Goal: Task Accomplishment & Management: Use online tool/utility

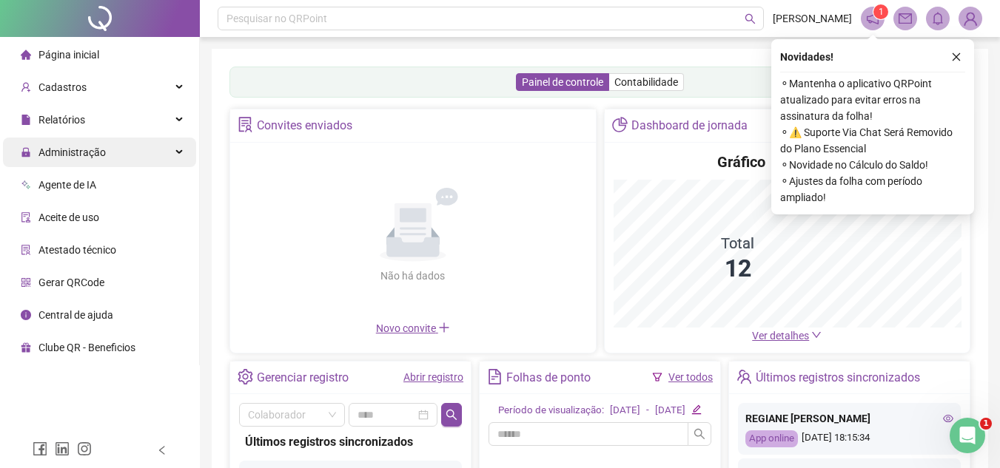
click at [101, 153] on span "Administração" at bounding box center [71, 152] width 67 height 12
click at [124, 157] on div "Administração" at bounding box center [99, 153] width 193 height 30
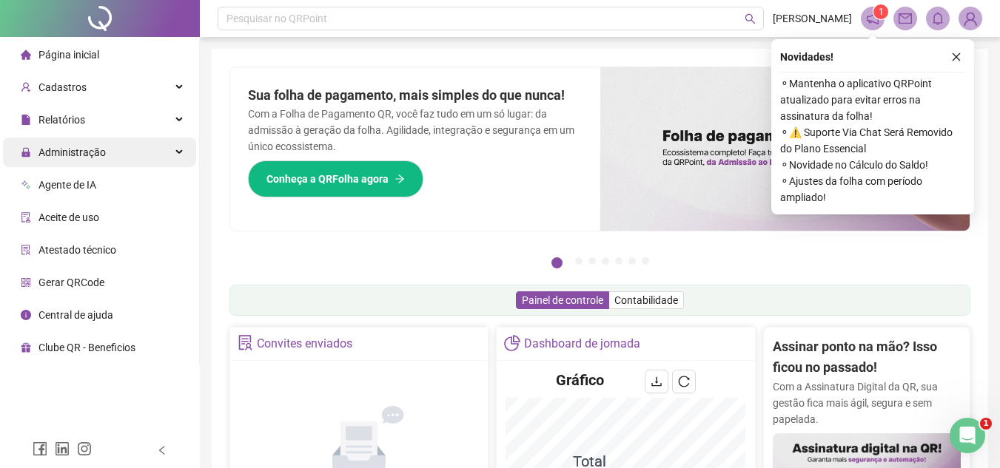
click at [108, 152] on div "Administração" at bounding box center [99, 153] width 193 height 30
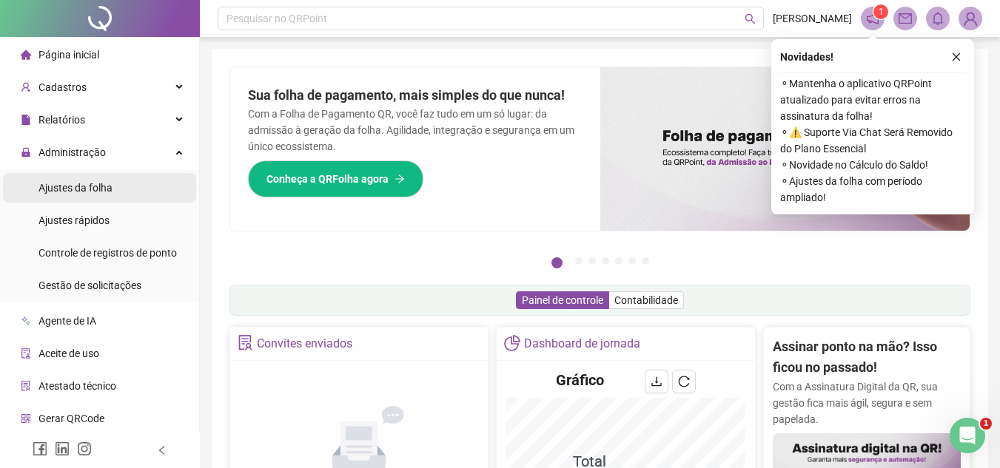
click at [90, 182] on span "Ajustes da folha" at bounding box center [75, 188] width 74 height 12
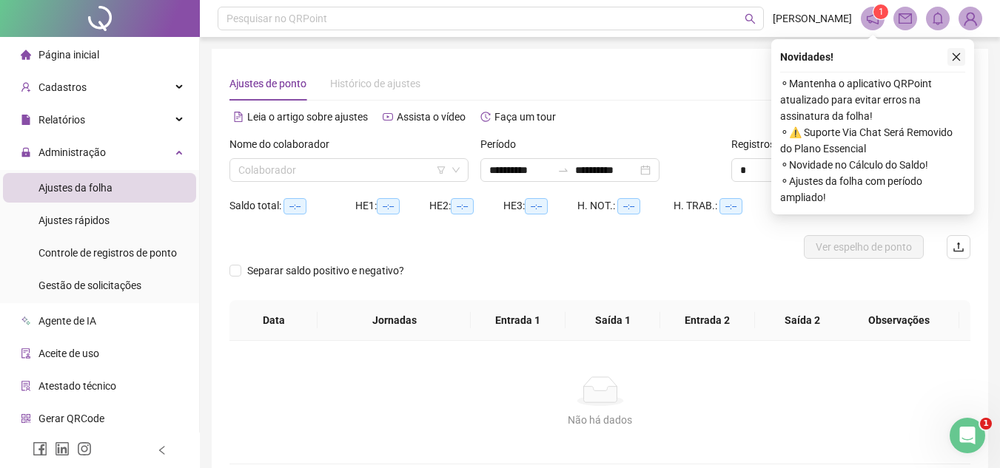
type input "**********"
click at [960, 54] on icon "close" at bounding box center [956, 57] width 10 height 10
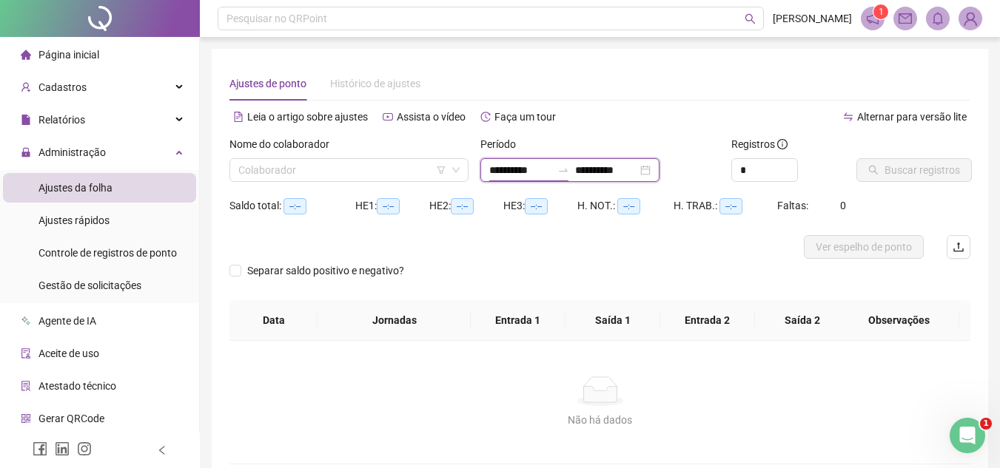
click at [527, 169] on input "**********" at bounding box center [520, 170] width 62 height 16
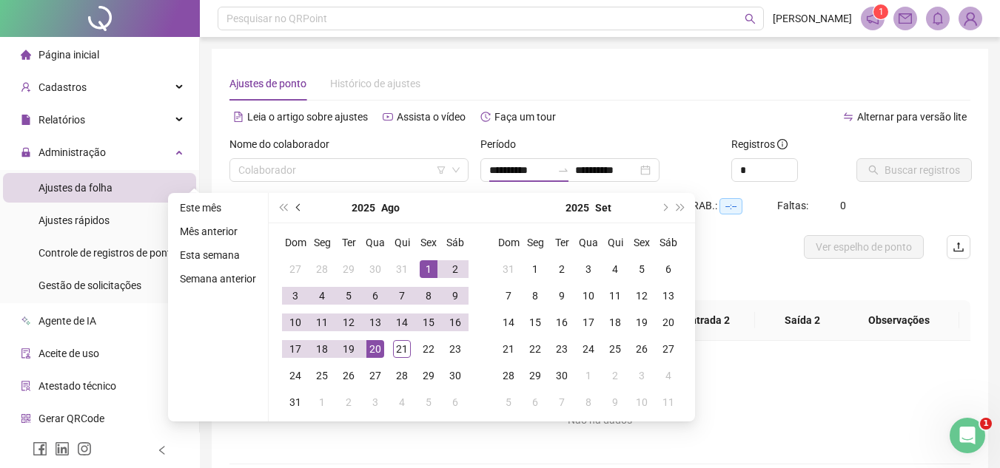
click at [294, 211] on button "prev-year" at bounding box center [299, 208] width 16 height 30
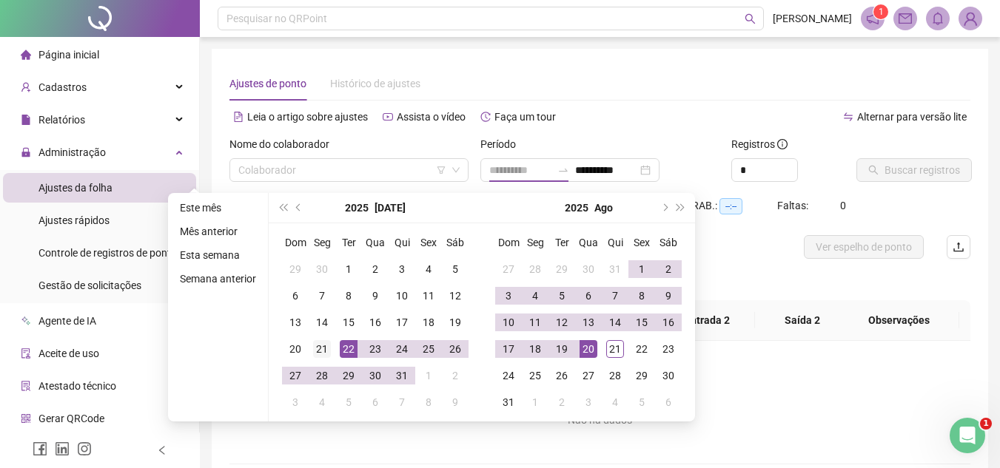
type input "**********"
click at [316, 348] on div "21" at bounding box center [322, 349] width 18 height 18
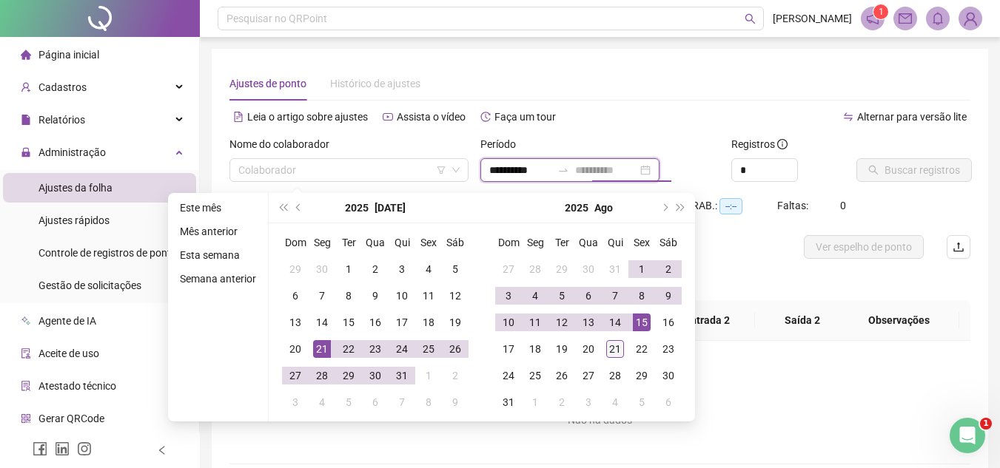
type input "**********"
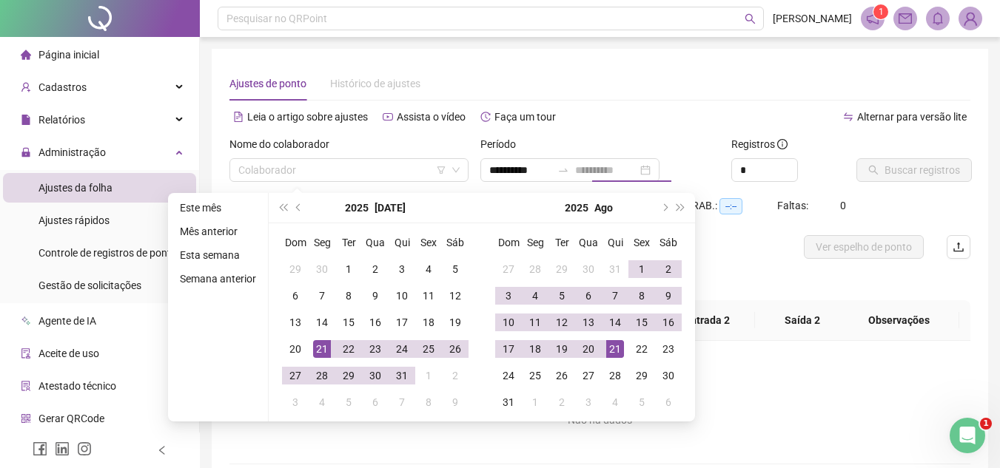
click at [608, 346] on div "21" at bounding box center [615, 349] width 18 height 18
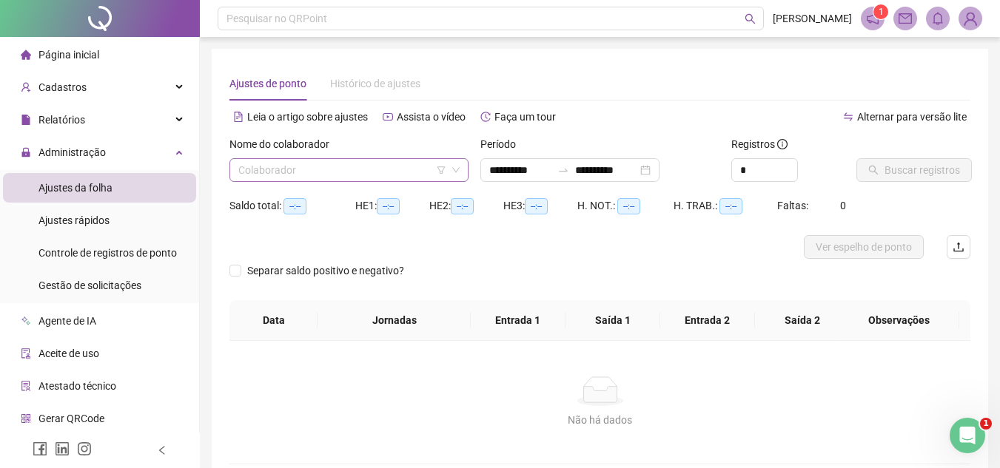
click at [361, 168] on input "search" at bounding box center [342, 170] width 208 height 22
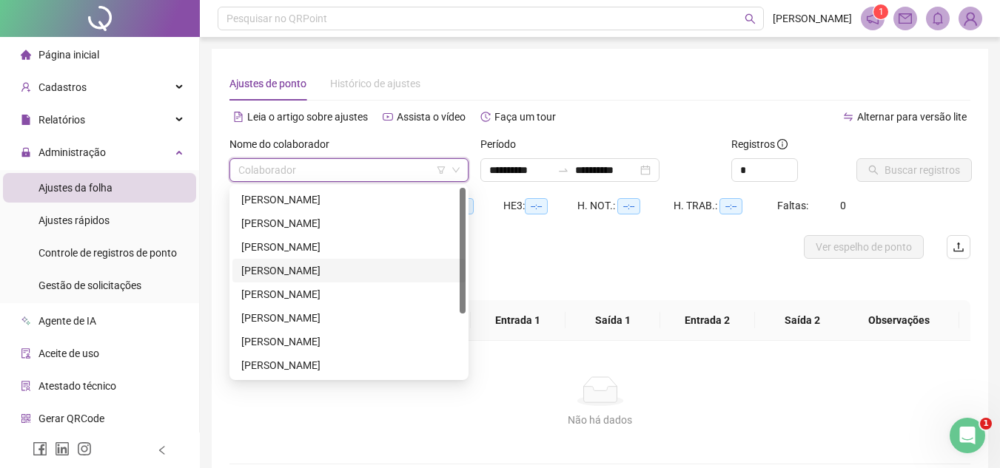
click at [354, 268] on div "JOAO FELIPE DE SOUZA FILHO" at bounding box center [348, 271] width 215 height 16
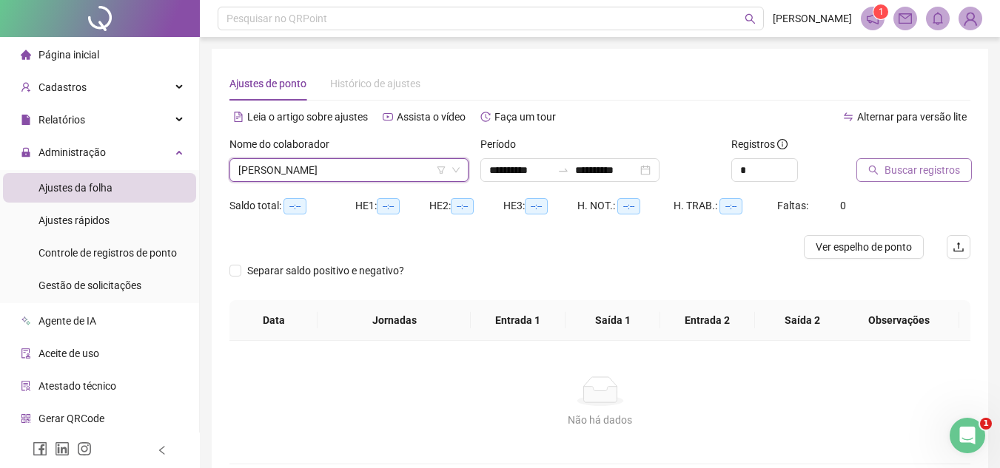
click at [926, 171] on span "Buscar registros" at bounding box center [921, 170] width 75 height 16
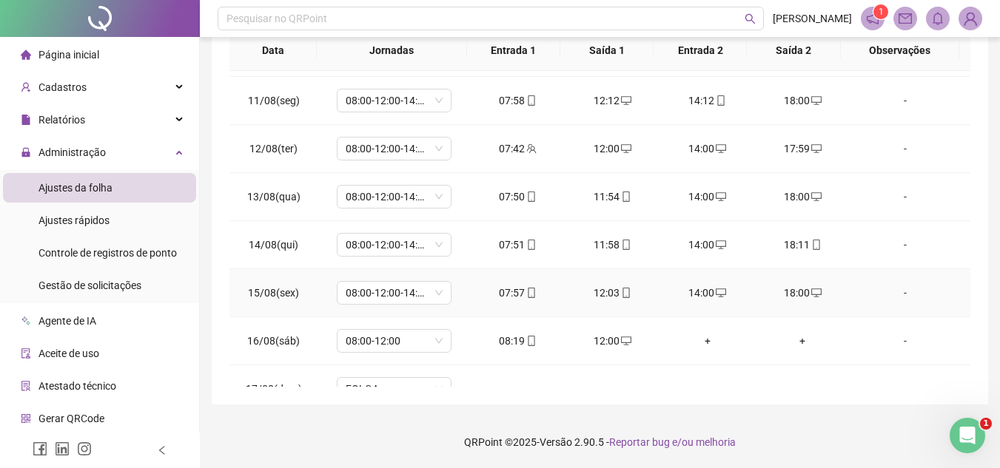
scroll to position [1223, 0]
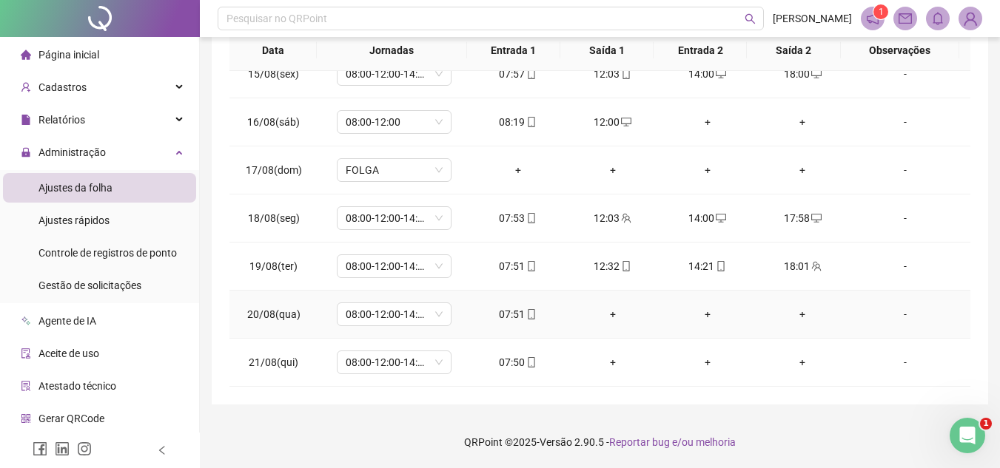
click at [604, 314] on div "+" at bounding box center [612, 314] width 71 height 16
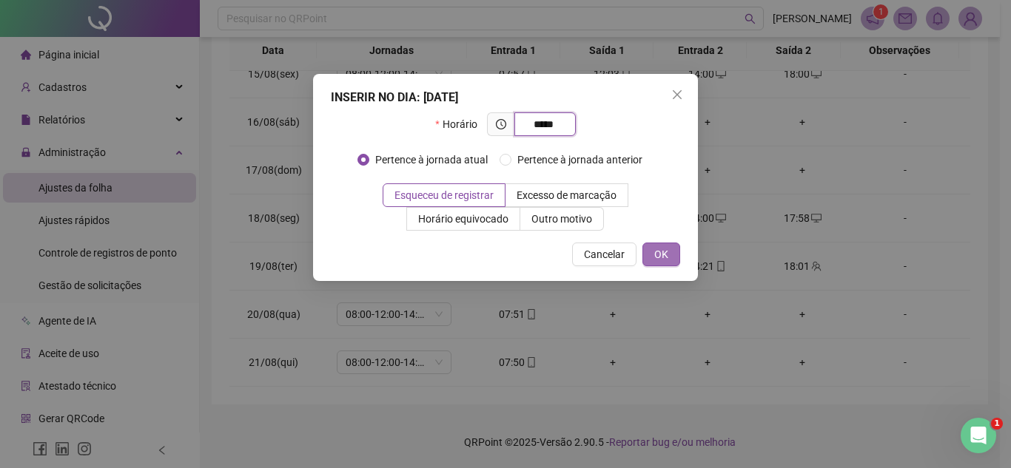
type input "*****"
click at [666, 254] on span "OK" at bounding box center [661, 254] width 14 height 16
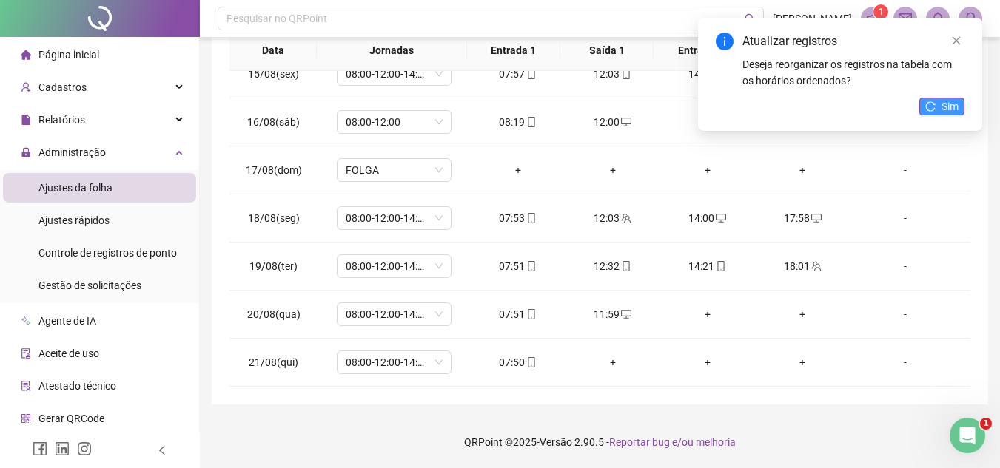
click at [942, 107] on span "Sim" at bounding box center [949, 106] width 17 height 16
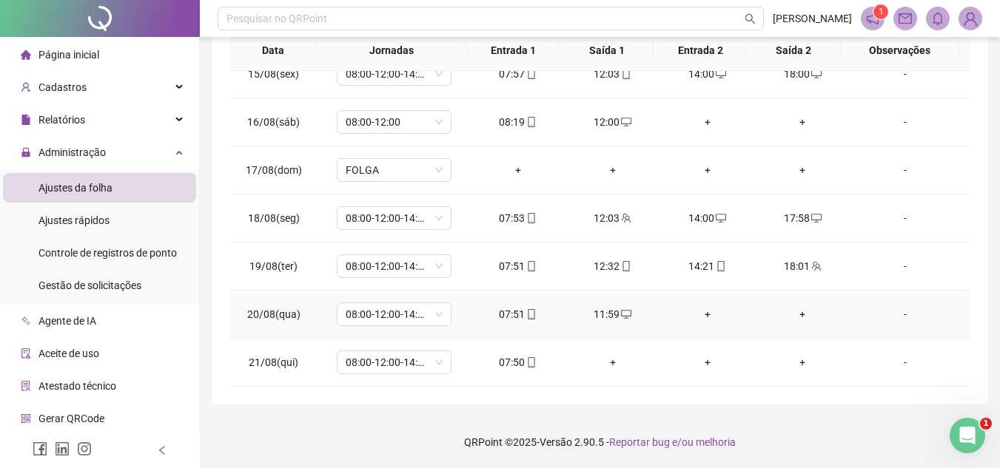
click at [698, 314] on div "+" at bounding box center [707, 314] width 71 height 16
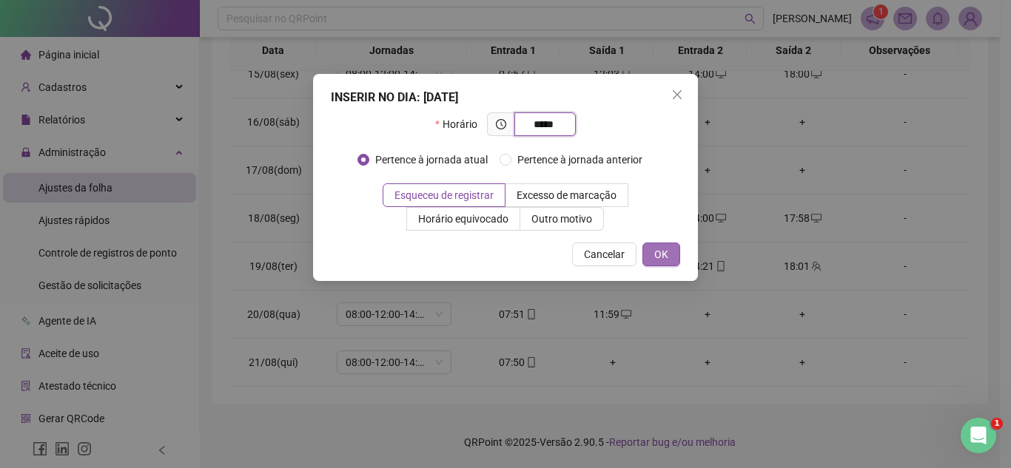
type input "*****"
click at [674, 255] on button "OK" at bounding box center [661, 255] width 38 height 24
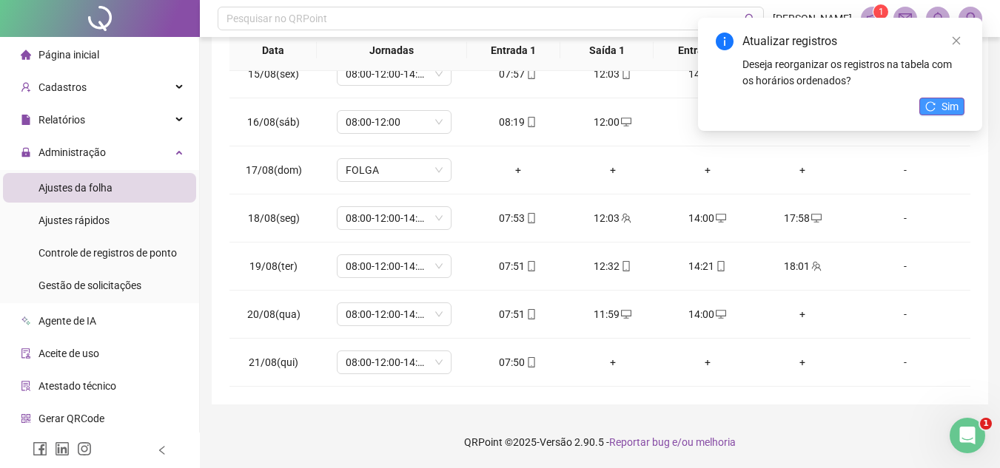
click at [937, 108] on button "Sim" at bounding box center [941, 107] width 45 height 18
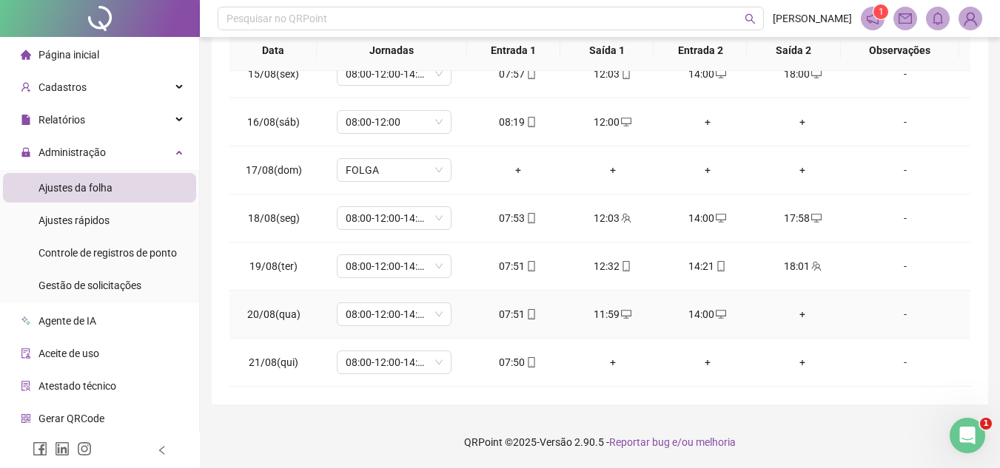
click at [793, 313] on div "+" at bounding box center [801, 314] width 71 height 16
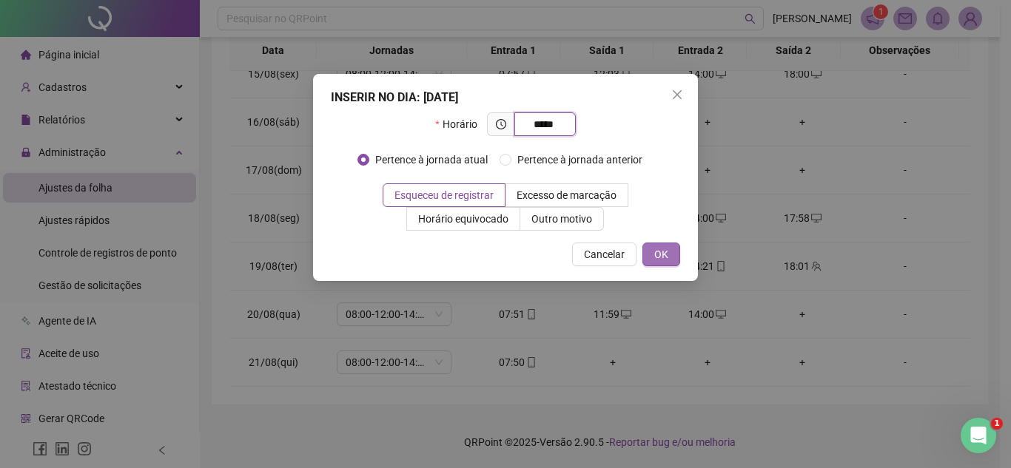
type input "*****"
click at [664, 253] on span "OK" at bounding box center [661, 254] width 14 height 16
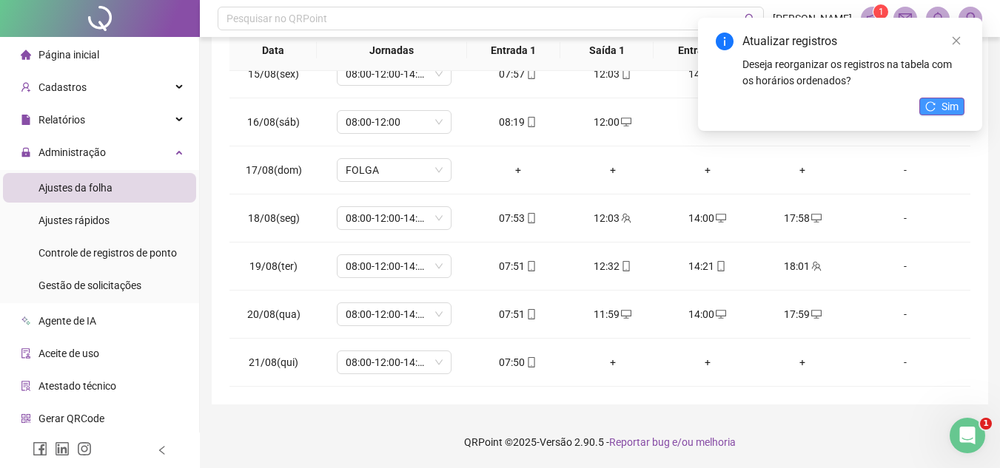
click at [931, 110] on icon "reload" at bounding box center [930, 106] width 10 height 10
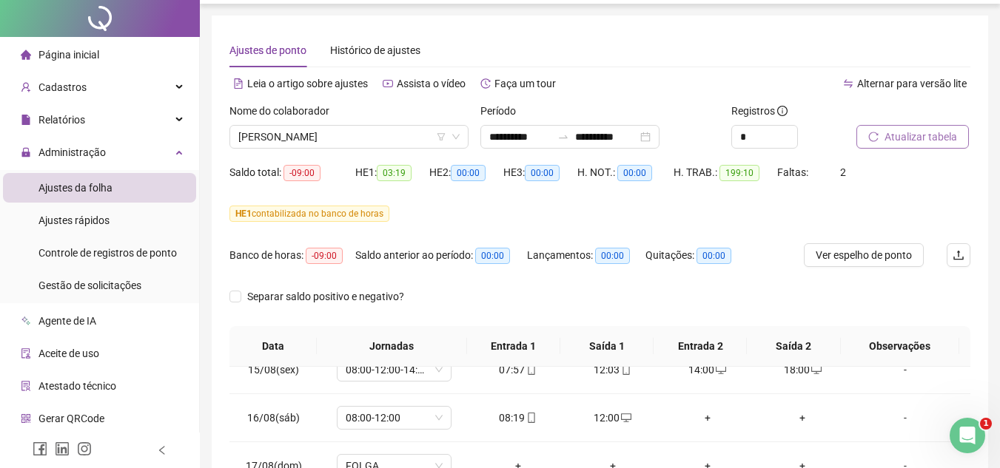
scroll to position [0, 0]
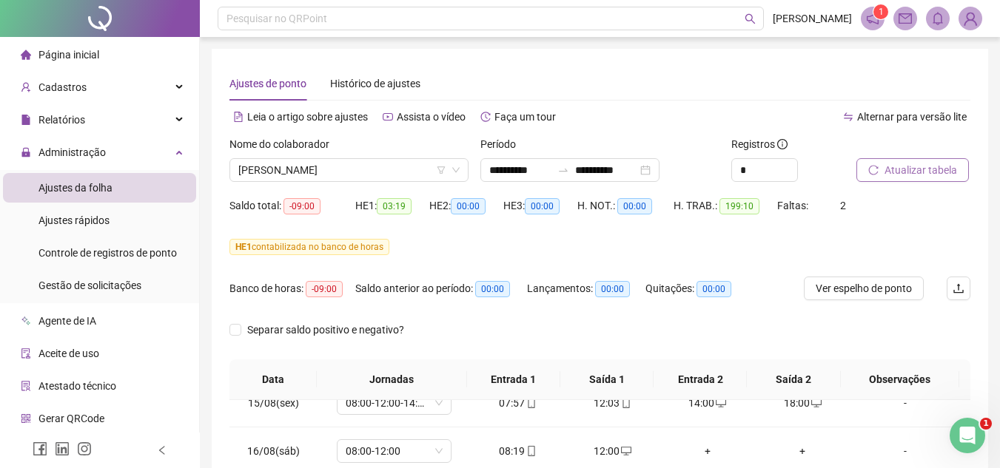
click at [929, 174] on span "Atualizar tabela" at bounding box center [920, 170] width 73 height 16
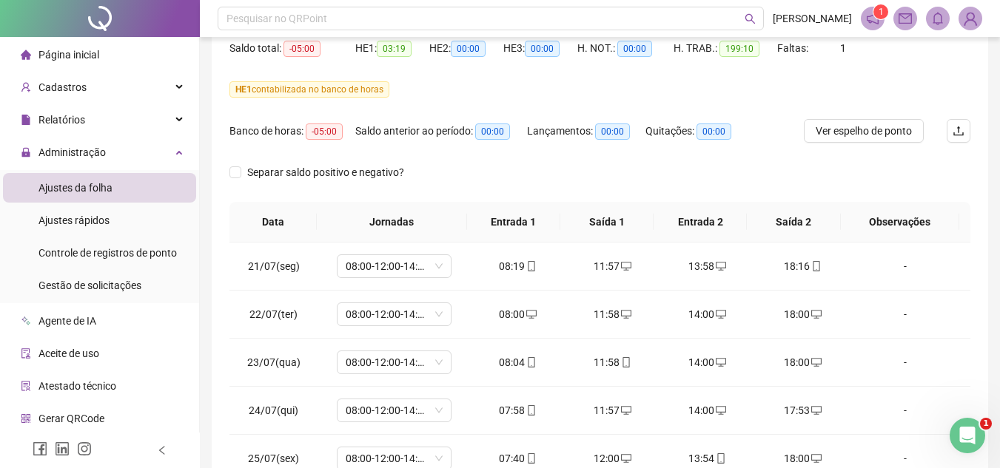
scroll to position [109, 0]
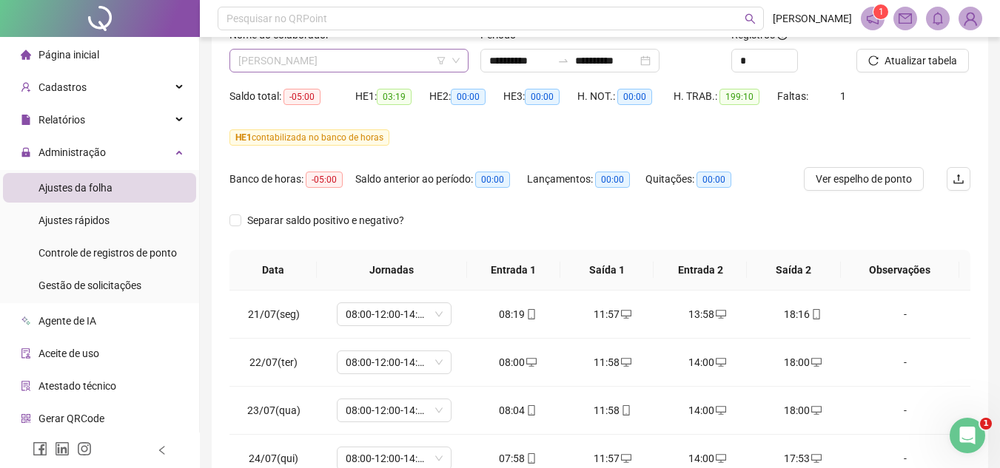
click at [426, 53] on span "JOAO FELIPE DE SOUZA FILHO" at bounding box center [348, 61] width 221 height 22
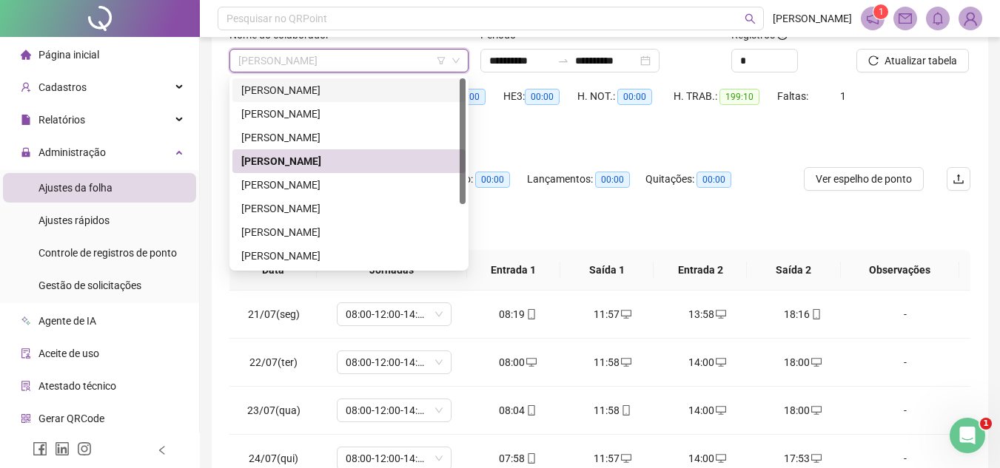
click at [340, 90] on div "CARLOS EDUARDO MORAIS SILVA" at bounding box center [348, 90] width 215 height 16
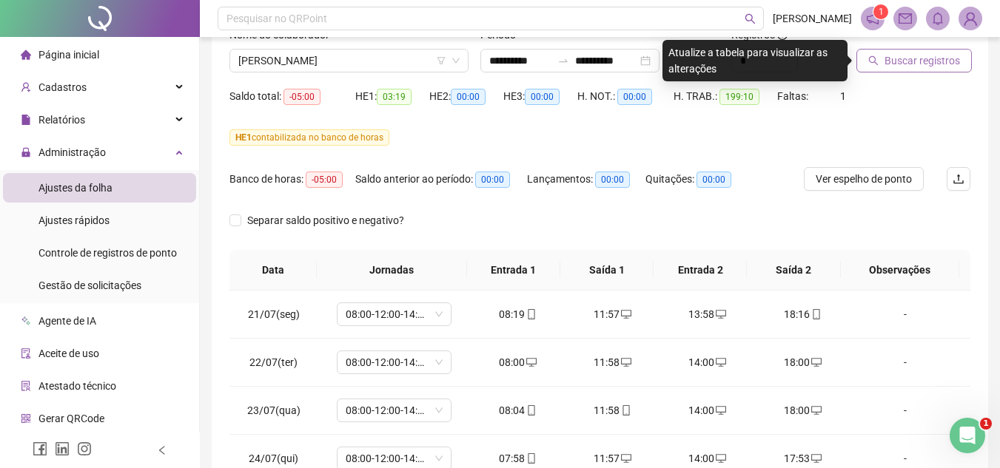
click at [917, 65] on span "Buscar registros" at bounding box center [921, 61] width 75 height 16
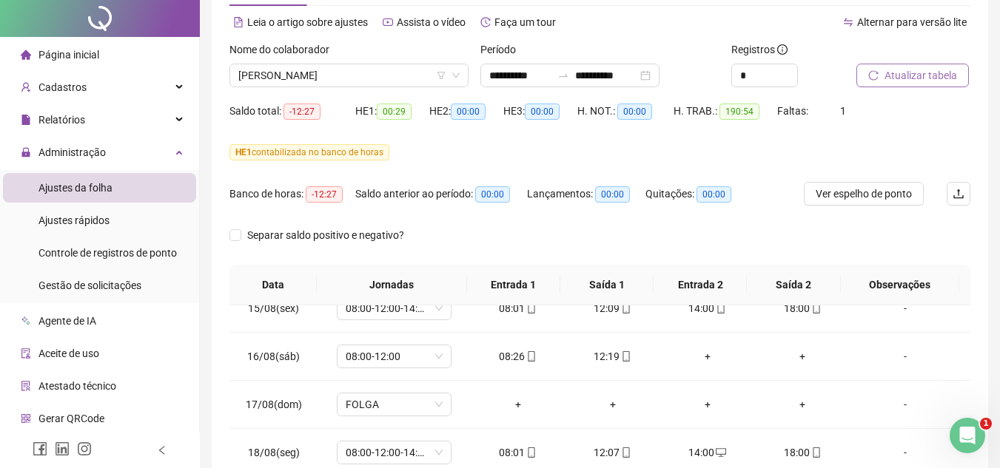
scroll to position [0, 0]
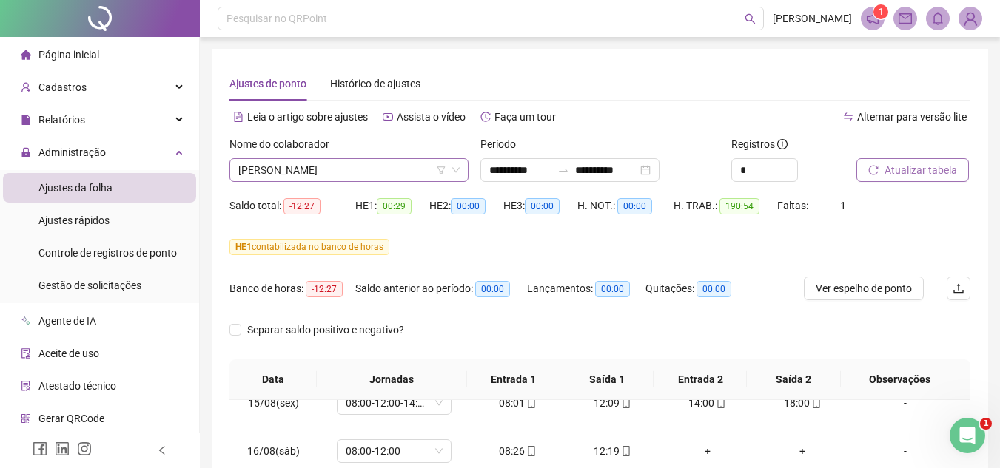
click at [415, 168] on span "CARLOS EDUARDO MORAIS SILVA" at bounding box center [348, 170] width 221 height 22
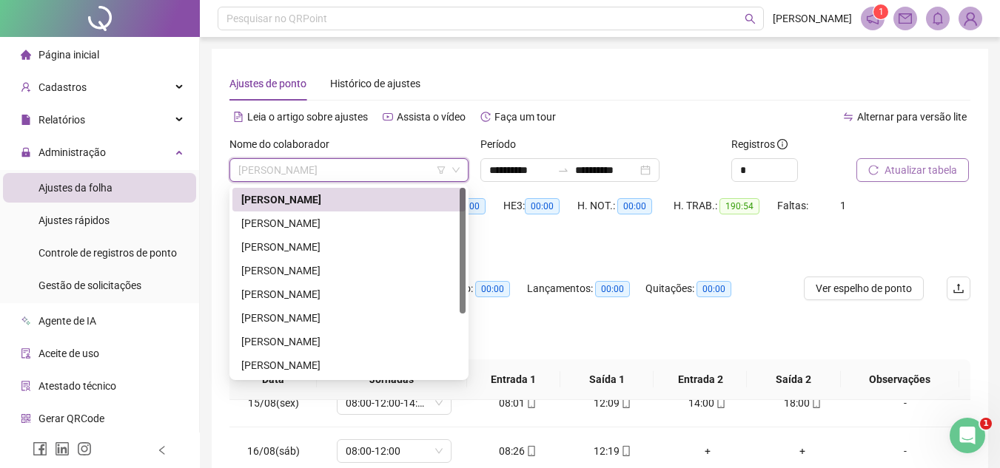
click at [320, 210] on div "CARLOS EDUARDO MORAIS SILVA" at bounding box center [348, 200] width 233 height 24
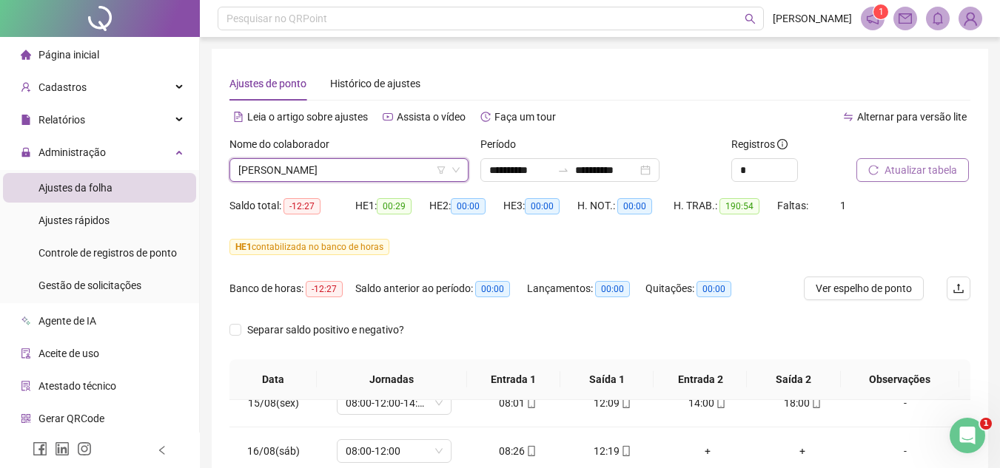
click at [428, 169] on span "CARLOS EDUARDO MORAIS SILVA" at bounding box center [348, 170] width 221 height 22
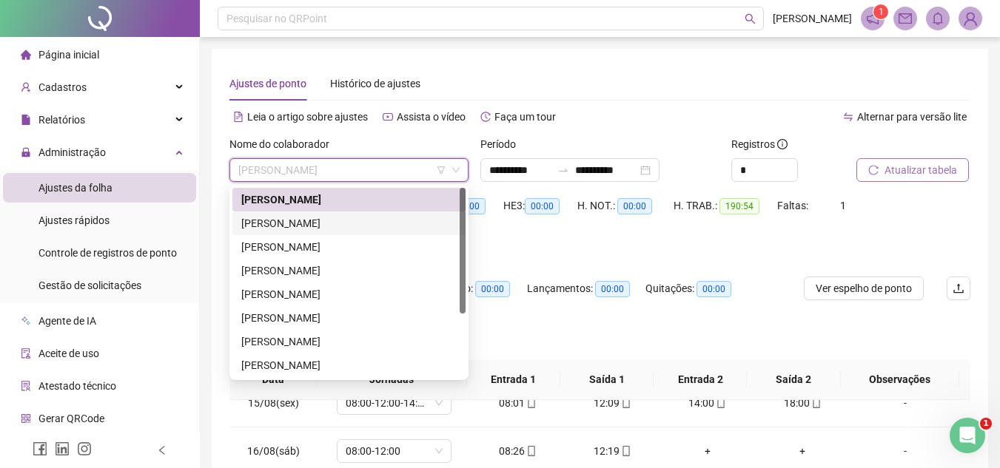
click at [334, 226] on div "GABRYELLE ALMEIDA CAMPOS" at bounding box center [348, 223] width 215 height 16
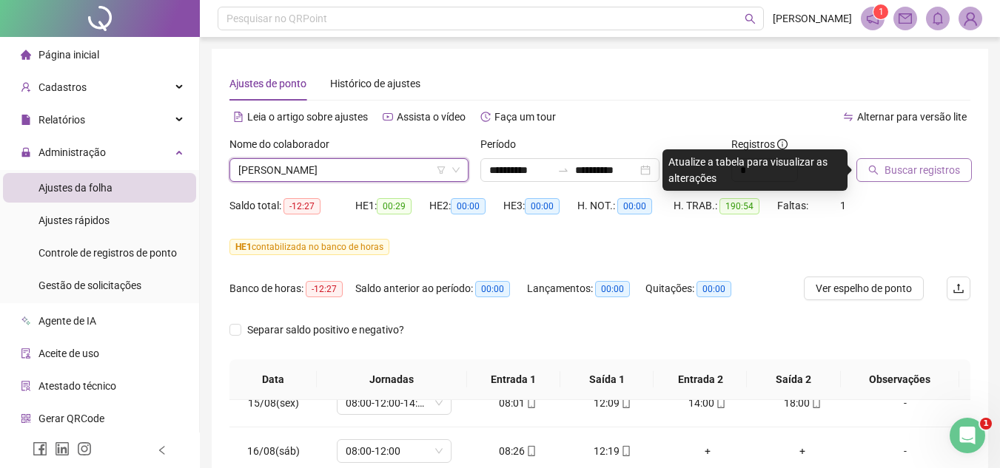
click at [902, 183] on div "Buscar registros" at bounding box center [913, 165] width 126 height 58
click at [906, 171] on span "Buscar registros" at bounding box center [921, 170] width 75 height 16
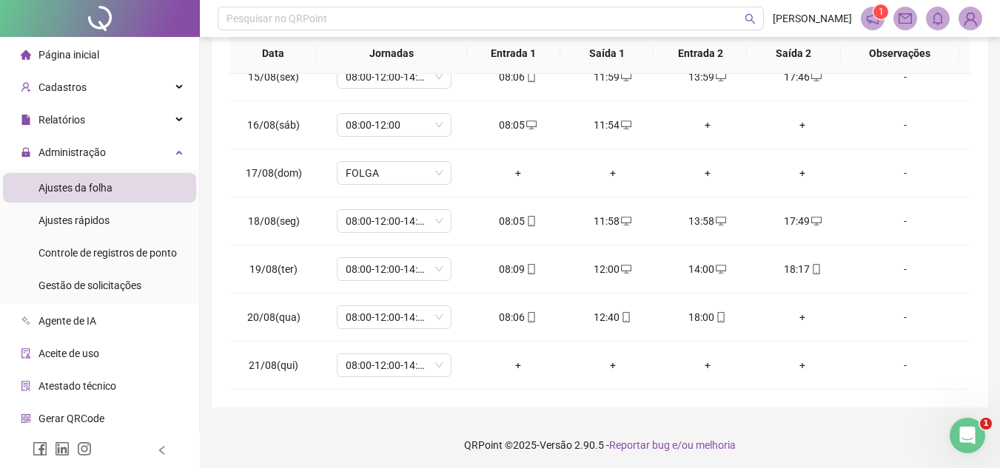
scroll to position [329, 0]
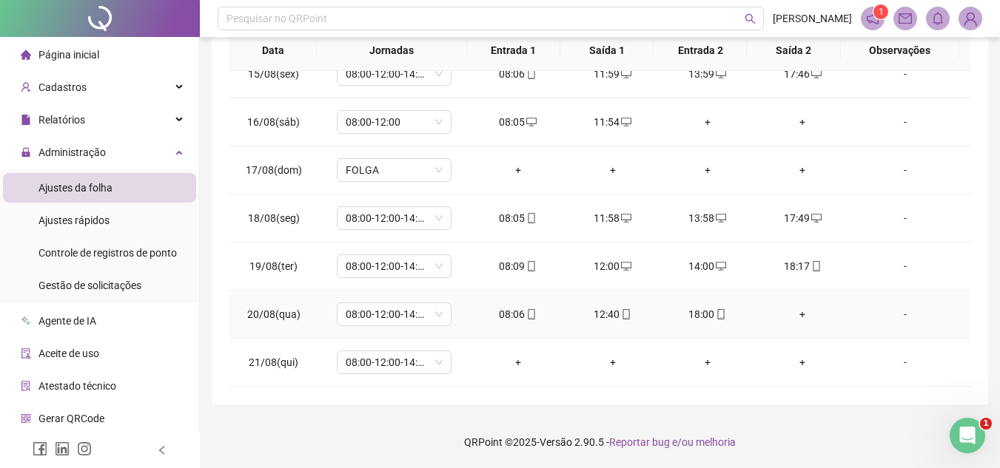
click at [791, 313] on div "+" at bounding box center [801, 314] width 71 height 16
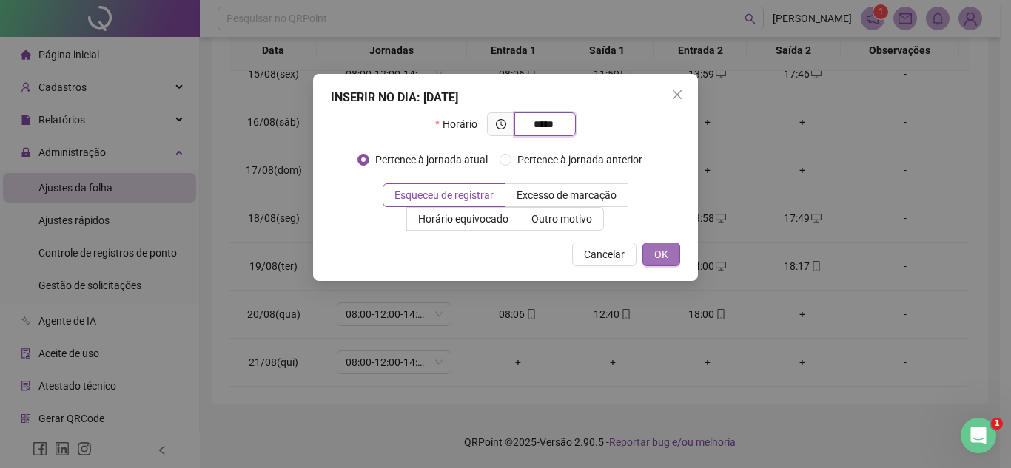
type input "*****"
click at [670, 252] on button "OK" at bounding box center [661, 255] width 38 height 24
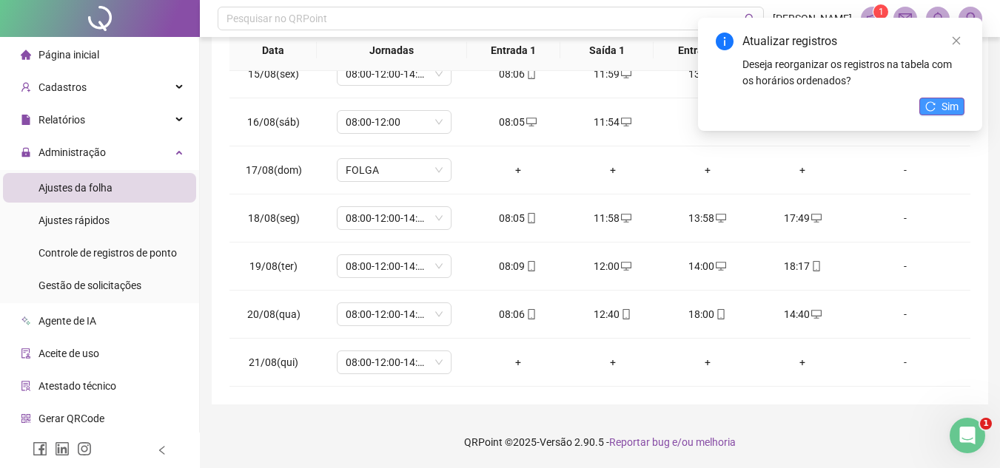
click at [934, 107] on icon "reload" at bounding box center [930, 106] width 10 height 10
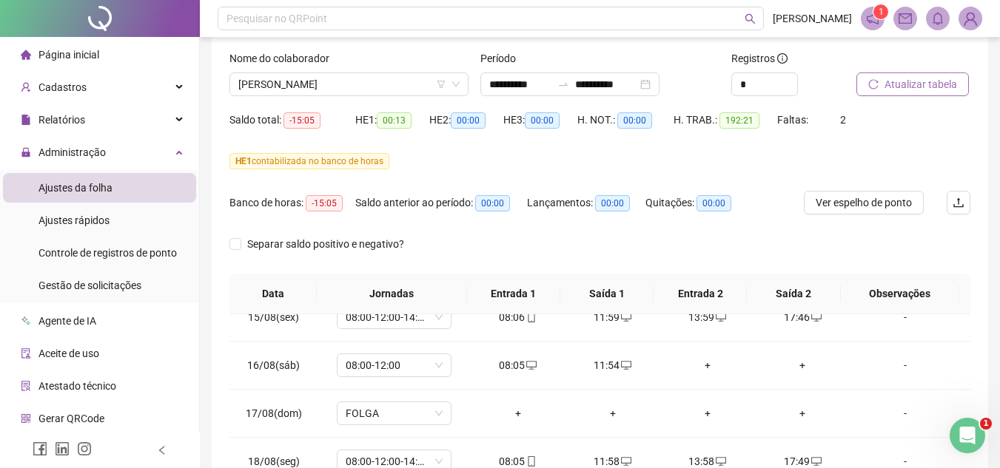
scroll to position [43, 0]
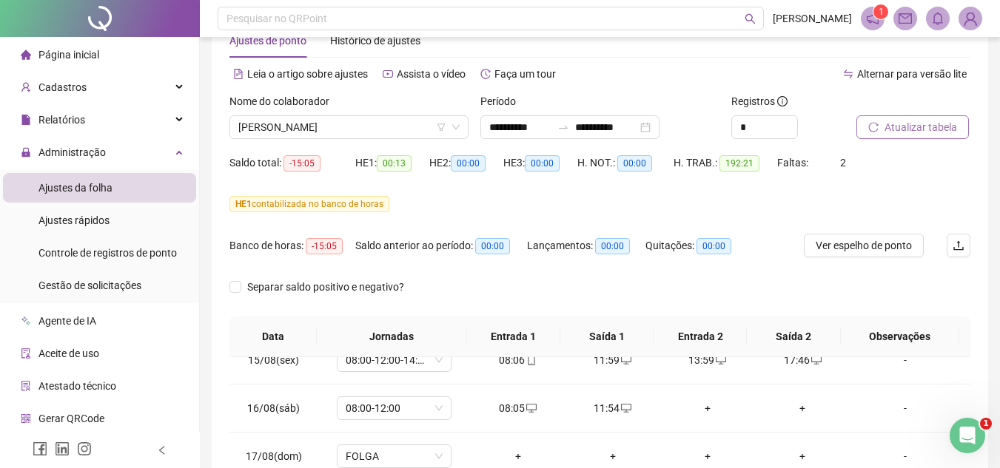
click at [925, 131] on span "Atualizar tabela" at bounding box center [920, 127] width 73 height 16
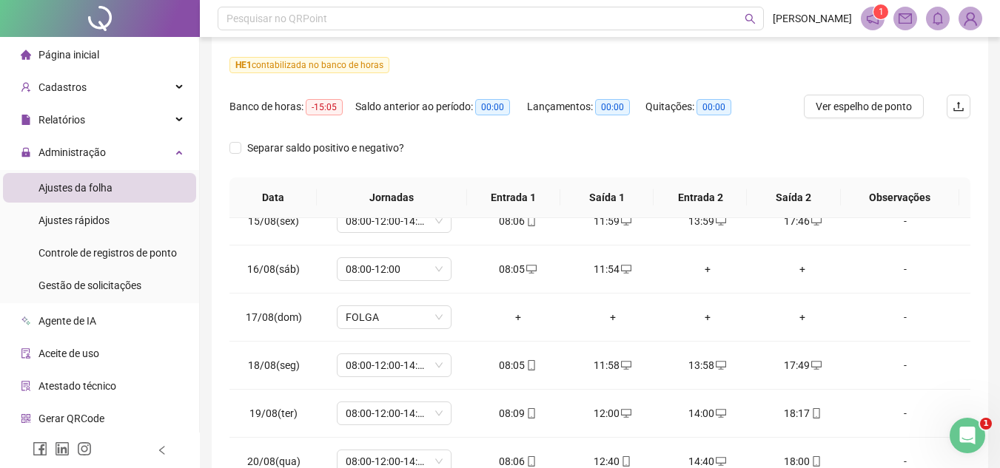
scroll to position [0, 0]
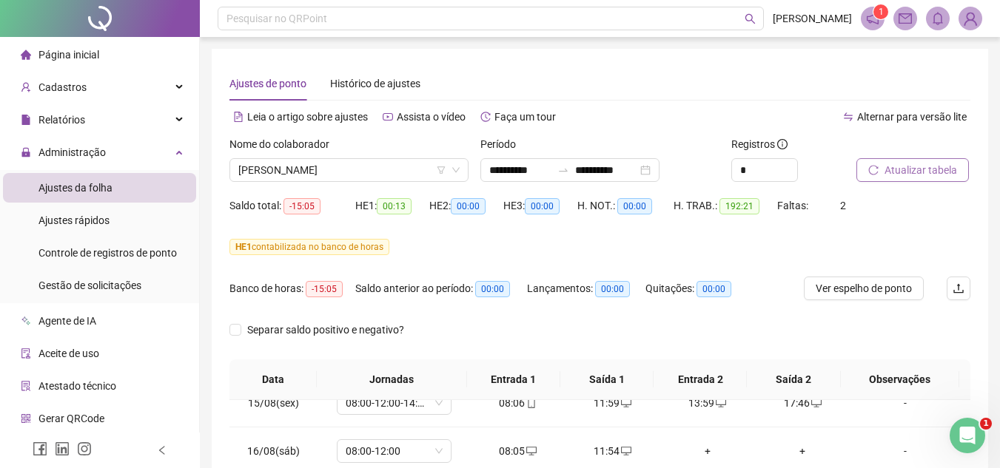
click at [877, 167] on icon "reload" at bounding box center [874, 170] width 10 height 10
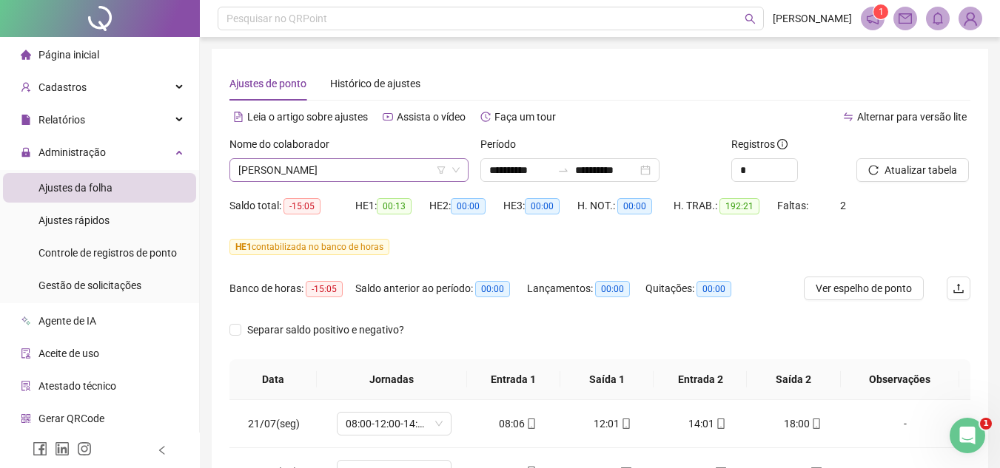
click at [415, 169] on span "GABRYELLE ALMEIDA CAMPOS" at bounding box center [348, 170] width 221 height 22
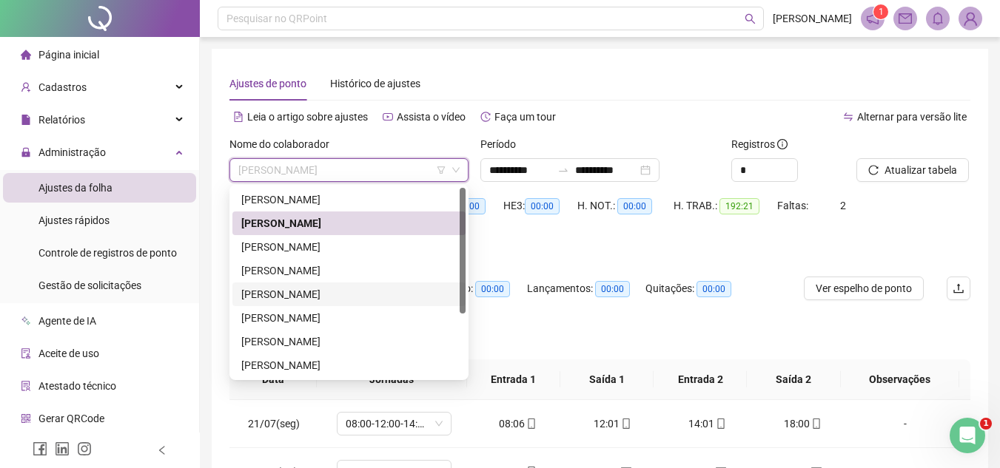
click at [346, 292] on div "JONAS MONTEIRO MENDES" at bounding box center [348, 294] width 215 height 16
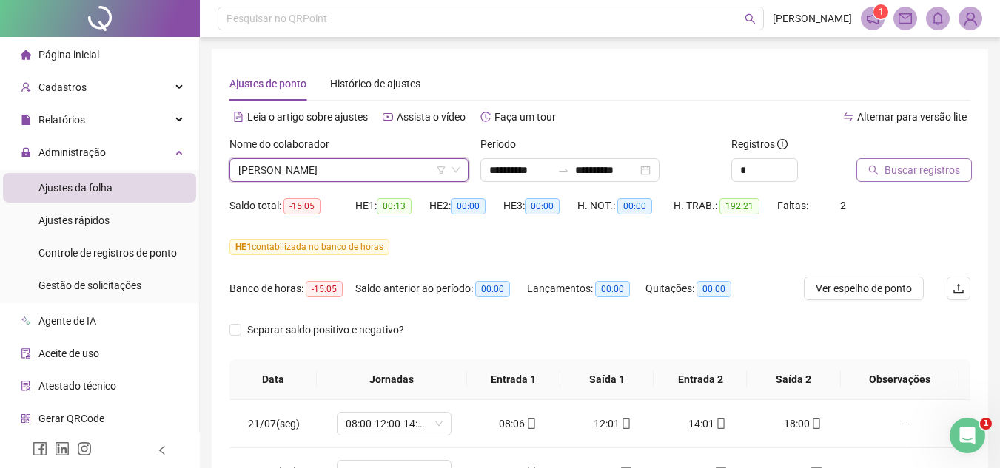
click at [937, 169] on span "Buscar registros" at bounding box center [921, 170] width 75 height 16
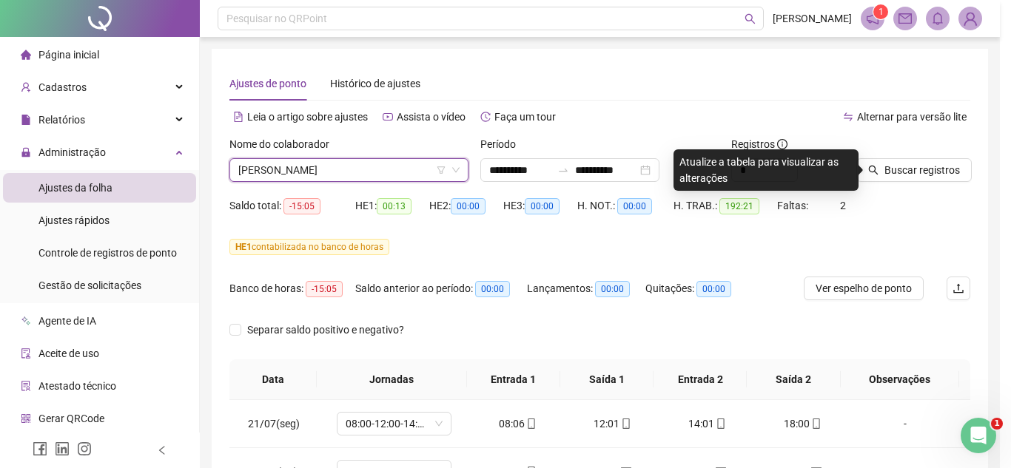
click at [916, 171] on div "Buscando registros Os registros de ponto estão sendo buscados... OK" at bounding box center [505, 234] width 1011 height 468
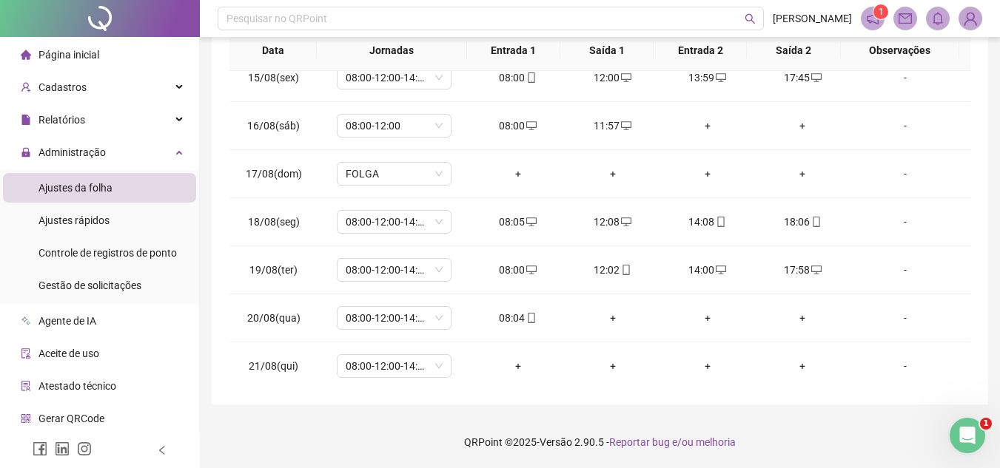
scroll to position [1223, 0]
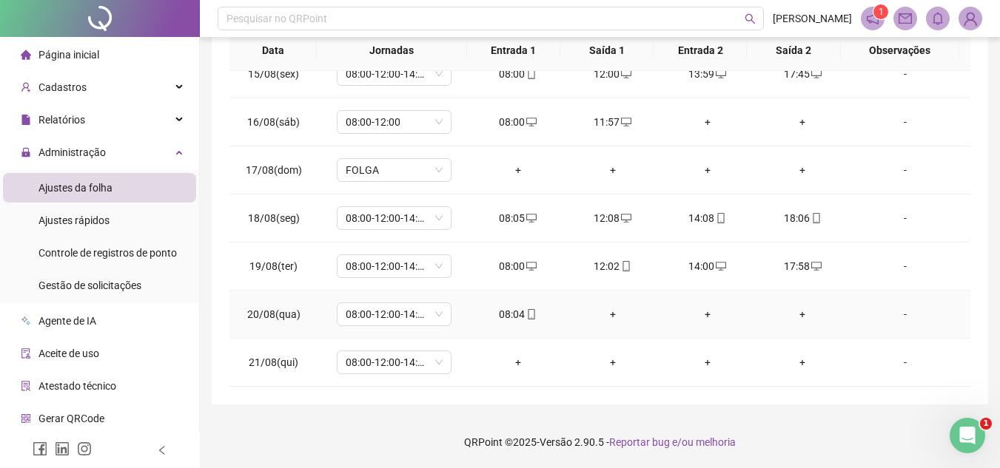
click at [607, 314] on div "+" at bounding box center [612, 314] width 71 height 16
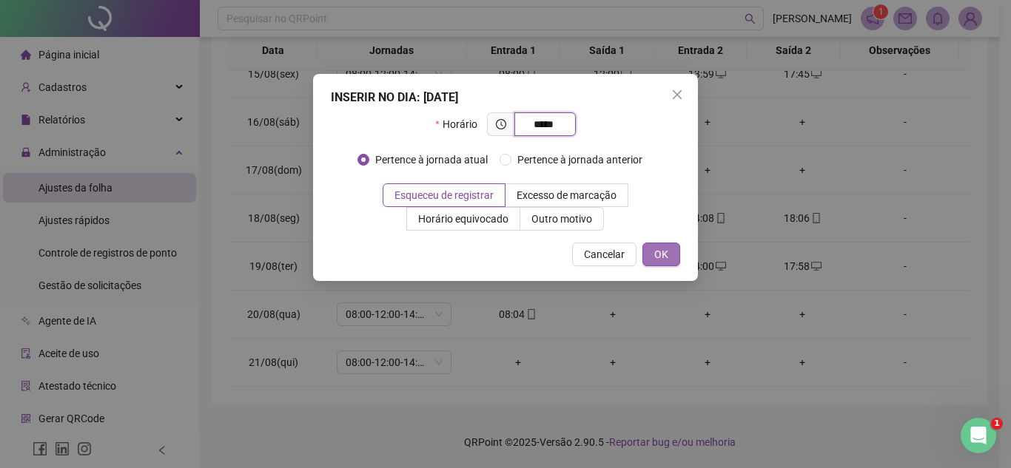
type input "*****"
click at [662, 246] on span "OK" at bounding box center [661, 254] width 14 height 16
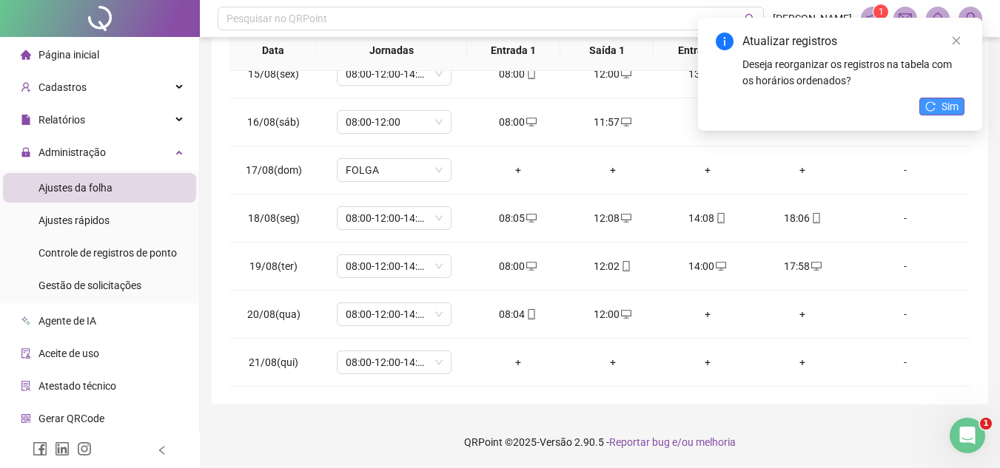
click at [930, 104] on icon "reload" at bounding box center [930, 106] width 10 height 10
click at [950, 107] on button "Sim" at bounding box center [941, 107] width 45 height 18
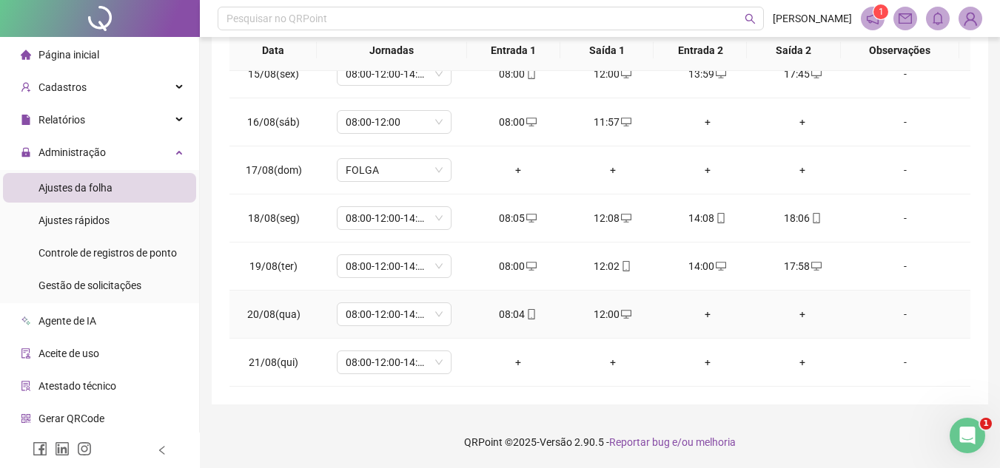
click at [700, 311] on div "+" at bounding box center [707, 314] width 71 height 16
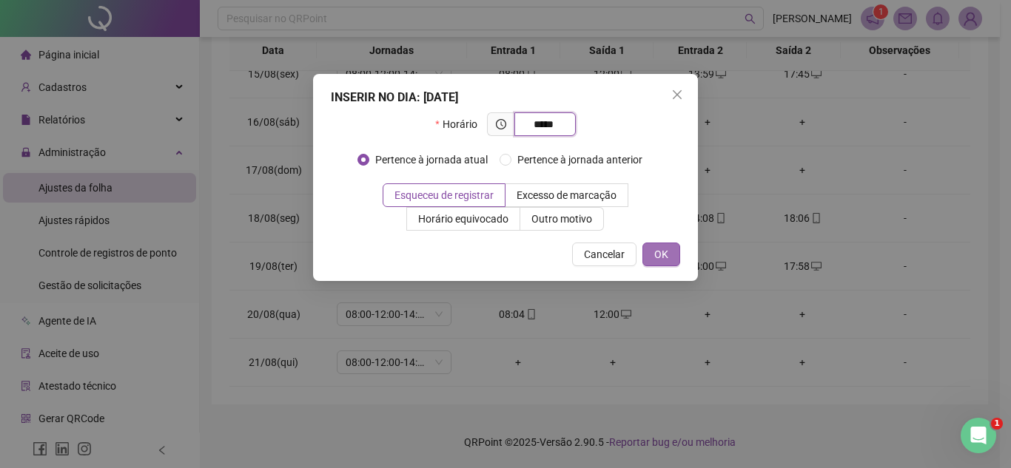
type input "*****"
click at [659, 250] on span "OK" at bounding box center [661, 254] width 14 height 16
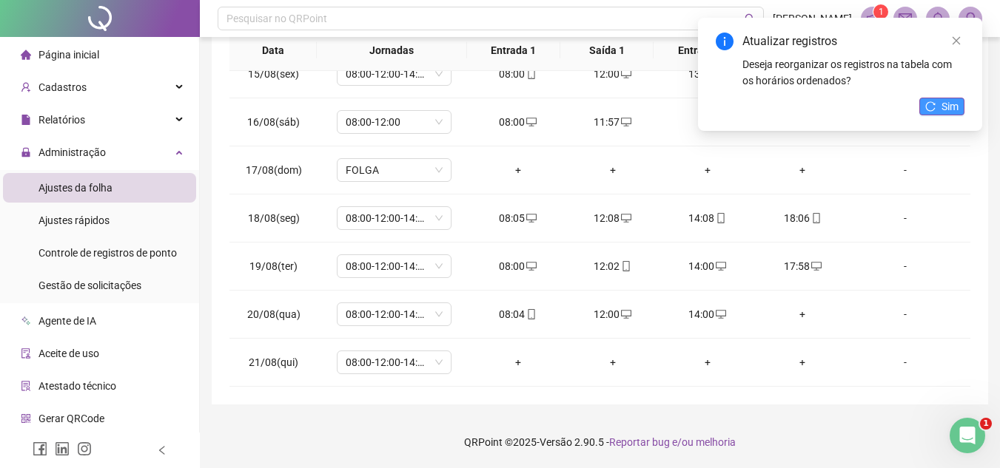
click at [941, 106] on span "Sim" at bounding box center [949, 106] width 17 height 16
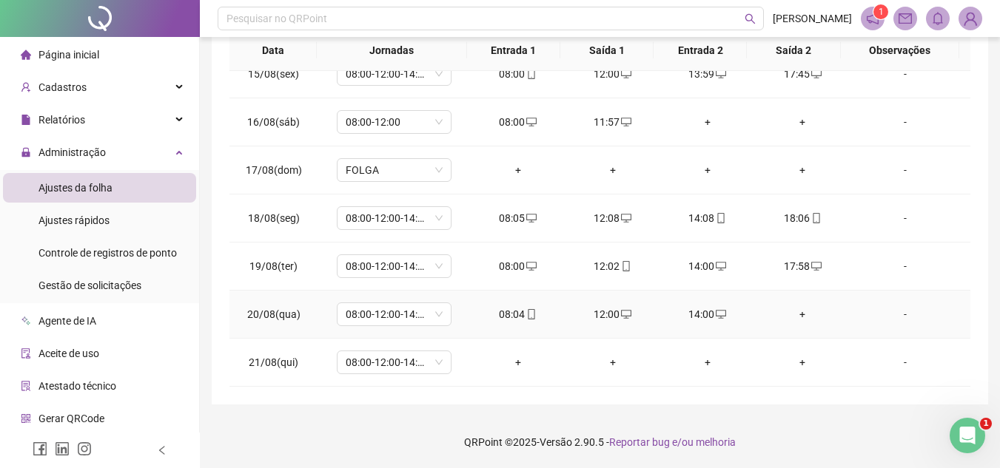
click at [792, 313] on div "+" at bounding box center [801, 314] width 71 height 16
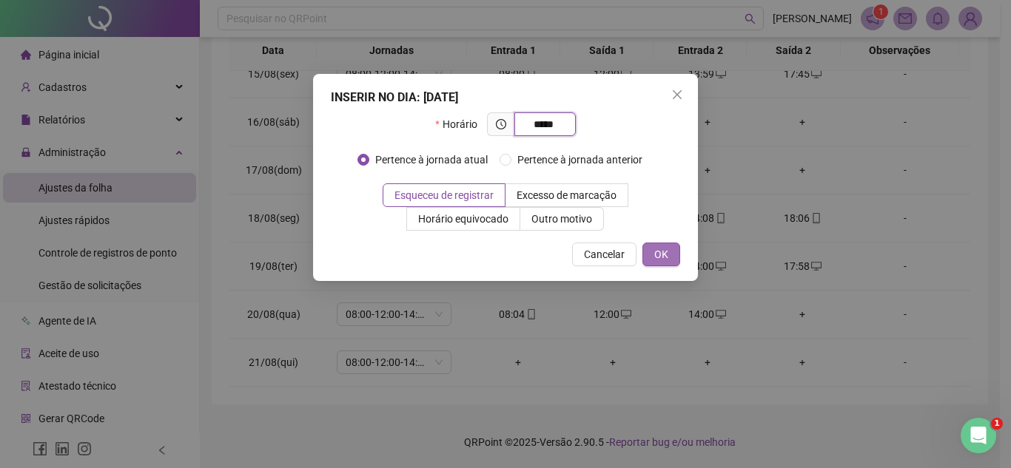
type input "*****"
click at [658, 253] on span "OK" at bounding box center [661, 254] width 14 height 16
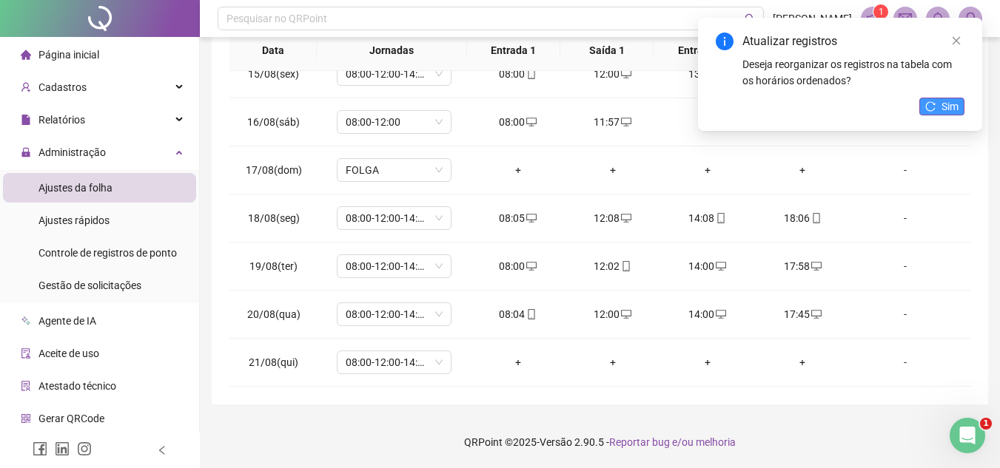
click at [944, 107] on span "Sim" at bounding box center [949, 106] width 17 height 16
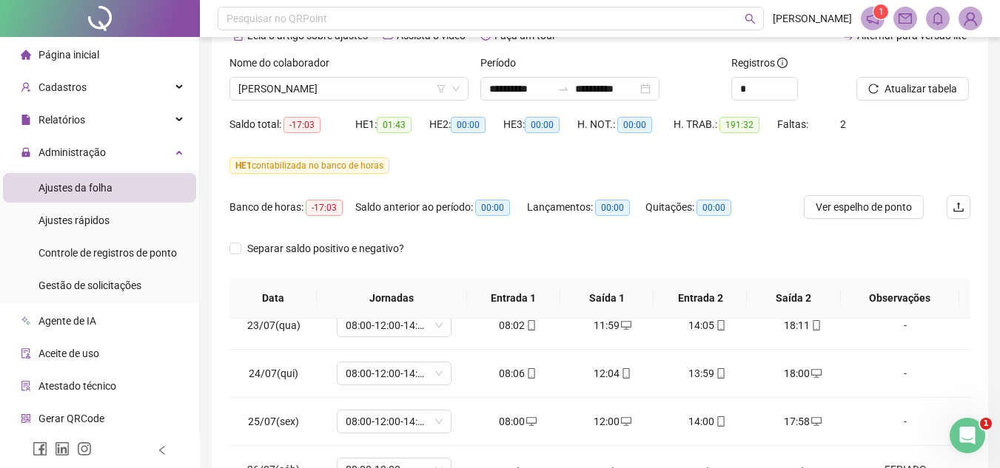
scroll to position [0, 0]
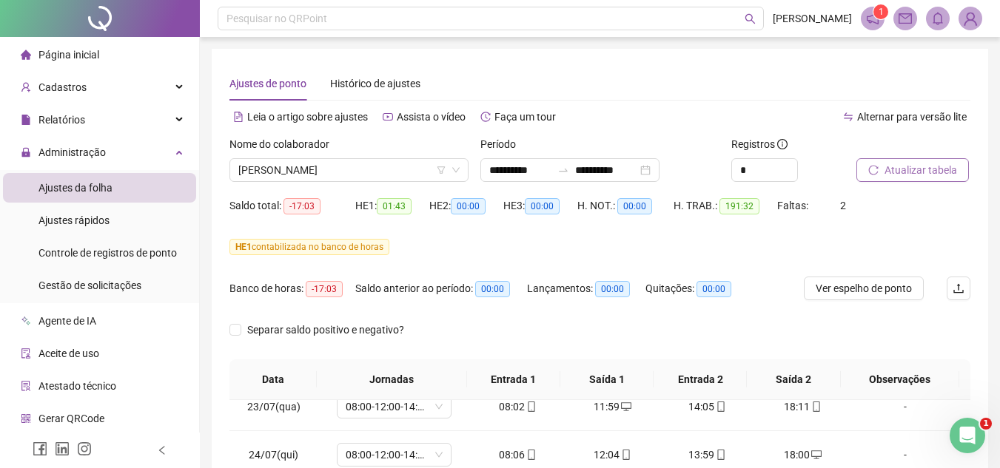
click at [902, 168] on span "Atualizar tabela" at bounding box center [920, 170] width 73 height 16
click at [419, 172] on span "JONAS MONTEIRO MENDES" at bounding box center [348, 170] width 221 height 22
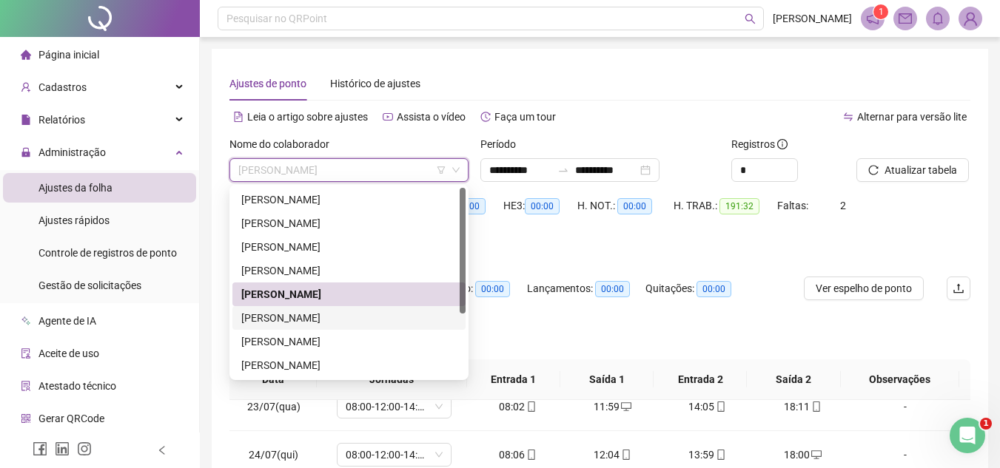
click at [371, 316] on div "JONATHAN SANTOS LIMA MENDES" at bounding box center [348, 318] width 215 height 16
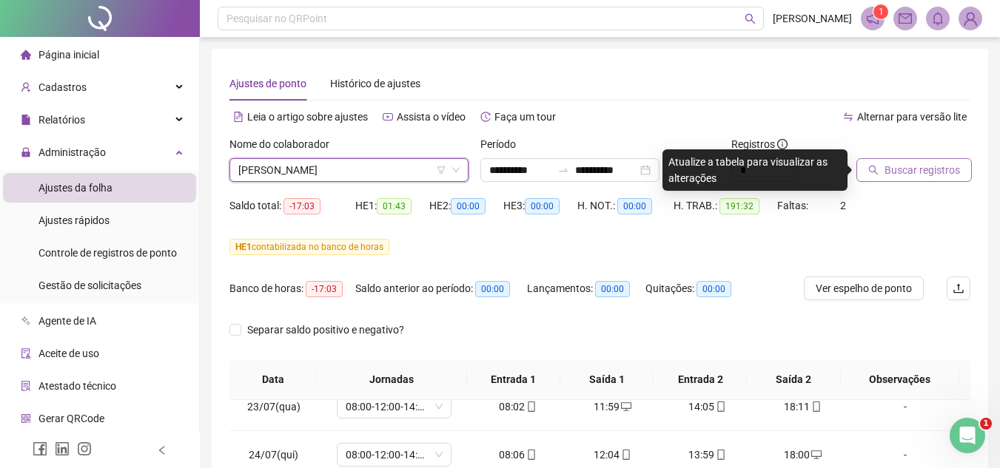
click at [937, 173] on span "Buscar registros" at bounding box center [921, 170] width 75 height 16
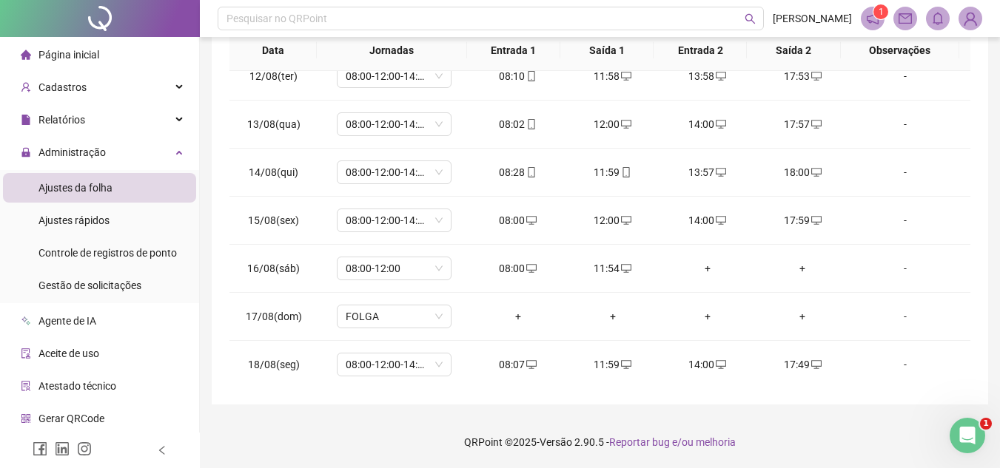
scroll to position [1223, 0]
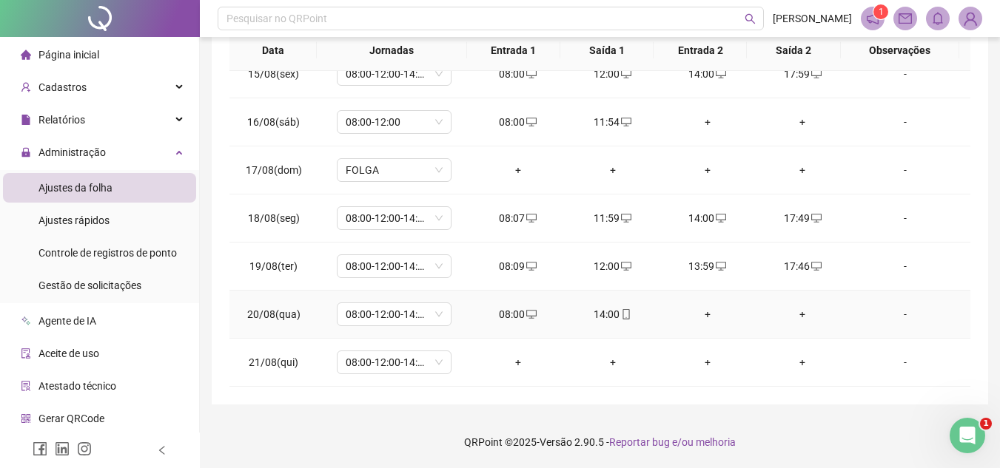
click at [698, 314] on div "+" at bounding box center [707, 314] width 71 height 16
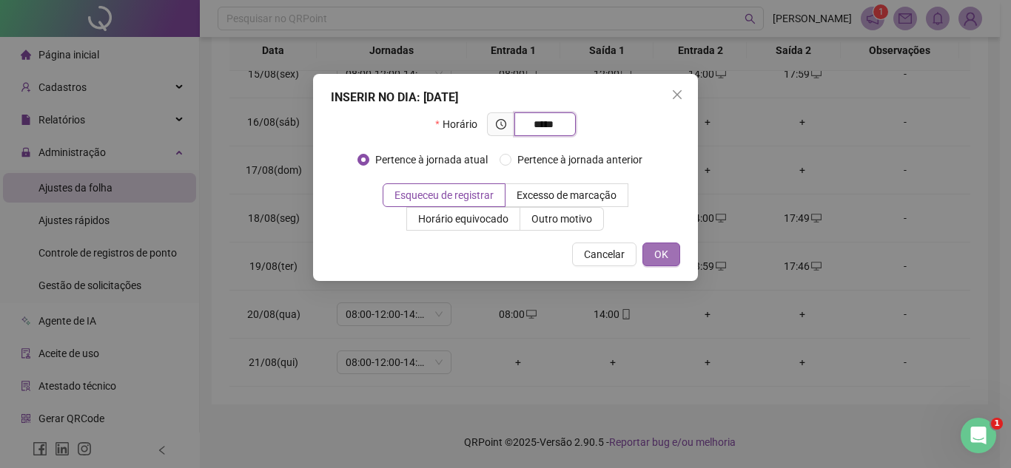
type input "*****"
click at [654, 250] on span "OK" at bounding box center [661, 254] width 14 height 16
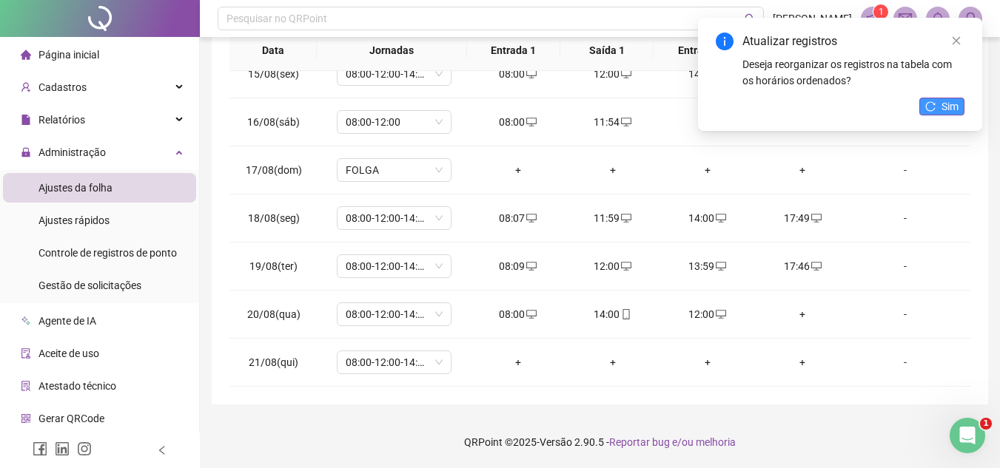
click at [934, 106] on icon "reload" at bounding box center [930, 106] width 10 height 10
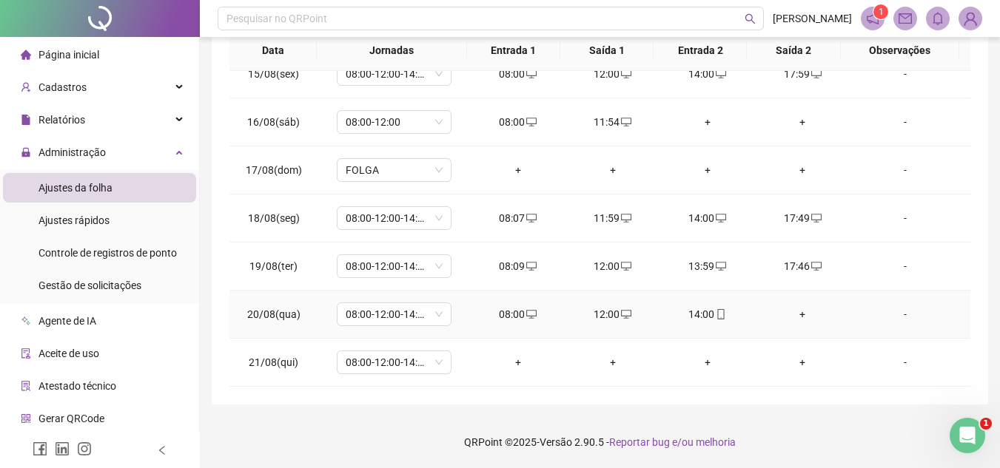
click at [792, 310] on div "+" at bounding box center [801, 314] width 71 height 16
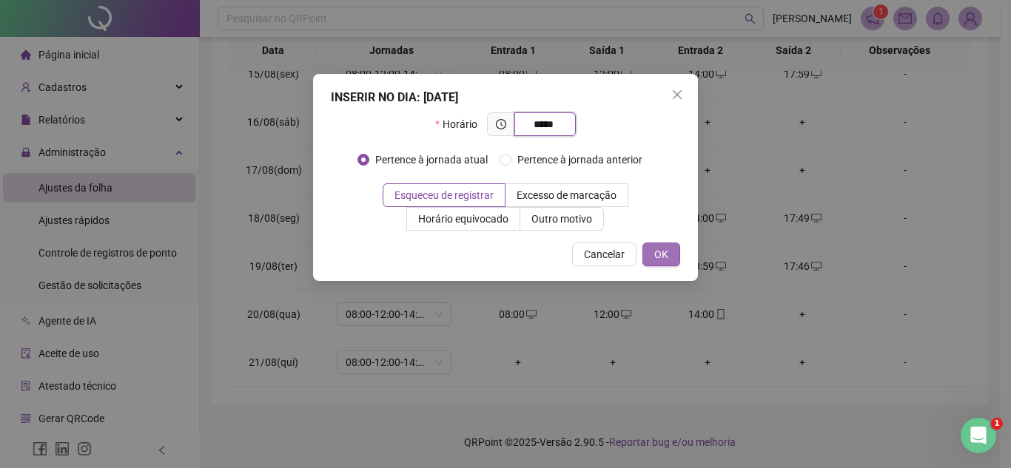
type input "*****"
click at [659, 249] on span "OK" at bounding box center [661, 254] width 14 height 16
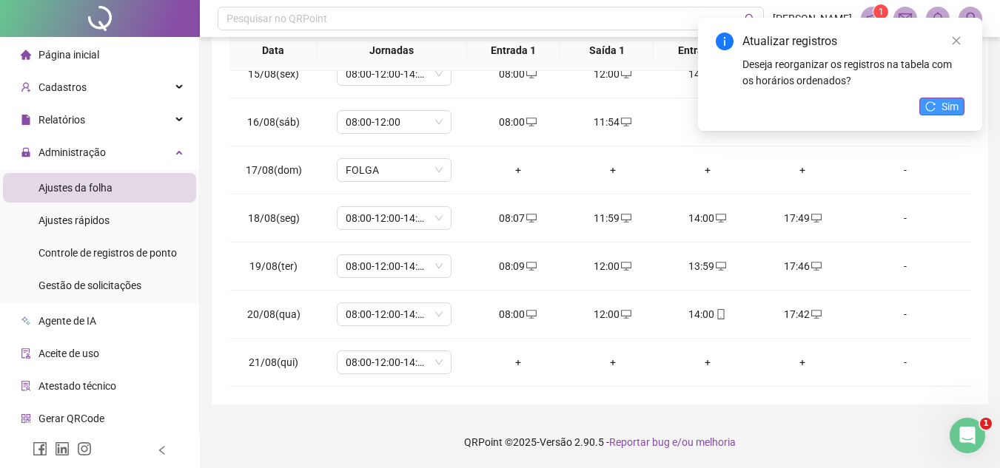
click at [950, 112] on span "Sim" at bounding box center [949, 106] width 17 height 16
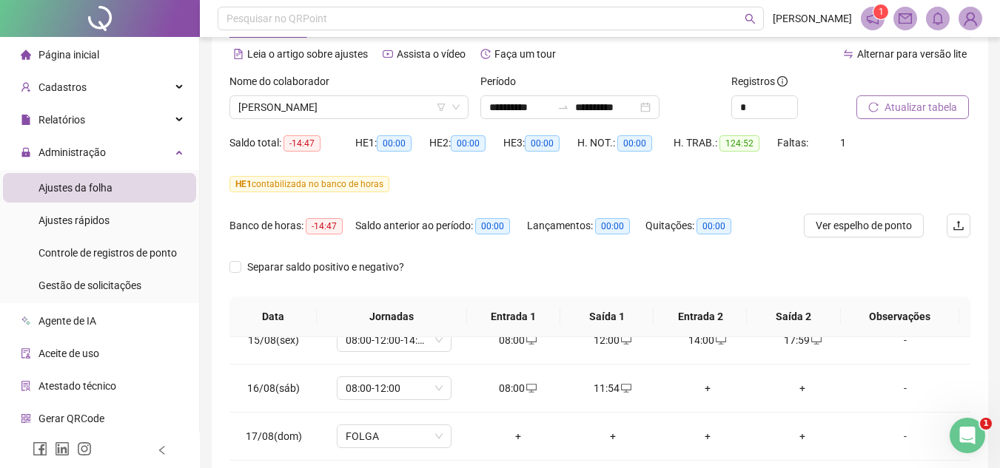
scroll to position [0, 0]
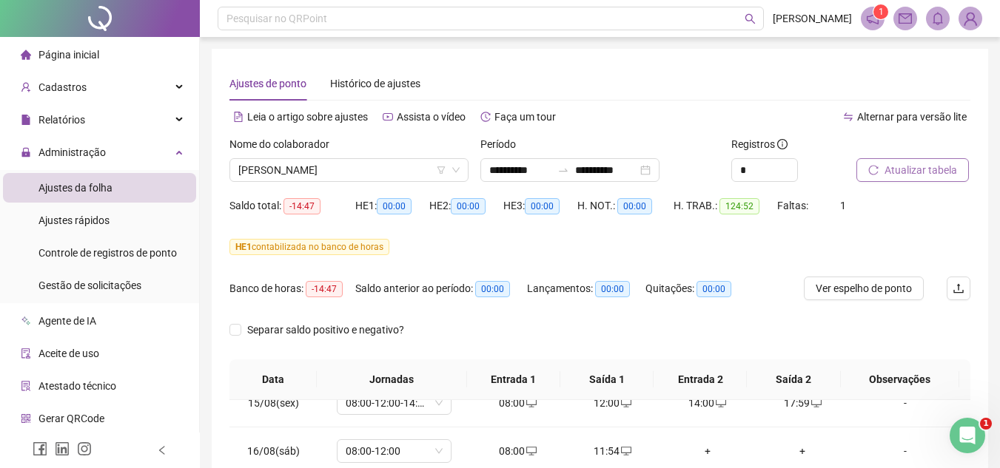
click at [919, 164] on span "Atualizar tabela" at bounding box center [920, 170] width 73 height 16
click at [912, 165] on span "Atualizar tabela" at bounding box center [920, 170] width 73 height 16
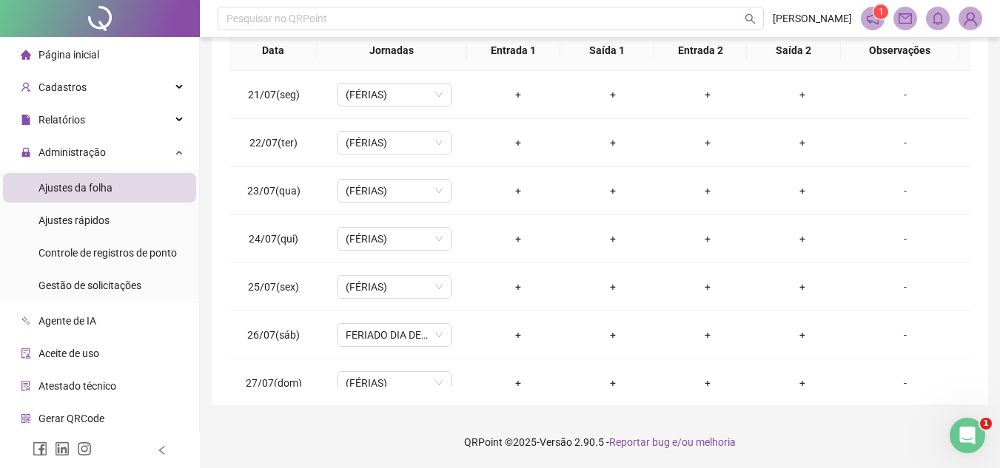
drag, startPoint x: 1010, startPoint y: 230, endPoint x: 1010, endPoint y: 107, distance: 122.8
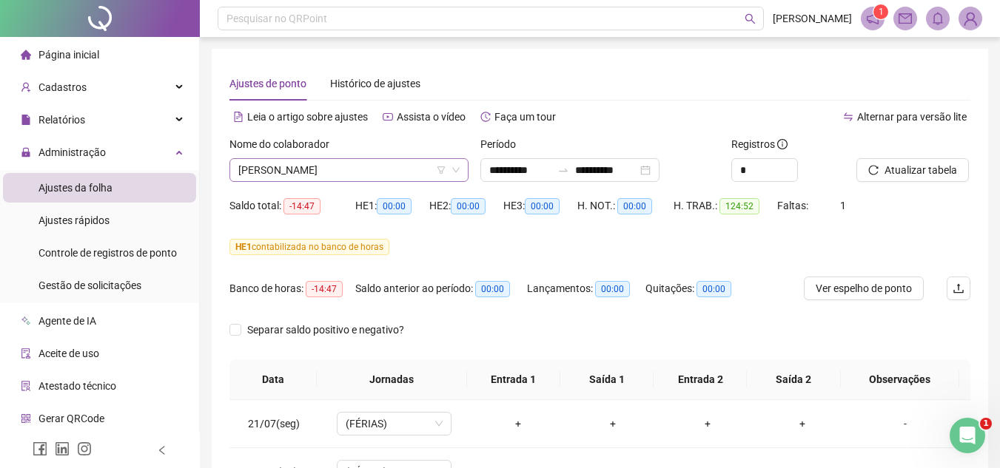
click at [419, 168] on span "JONATHAN SANTOS LIMA MENDES" at bounding box center [348, 170] width 221 height 22
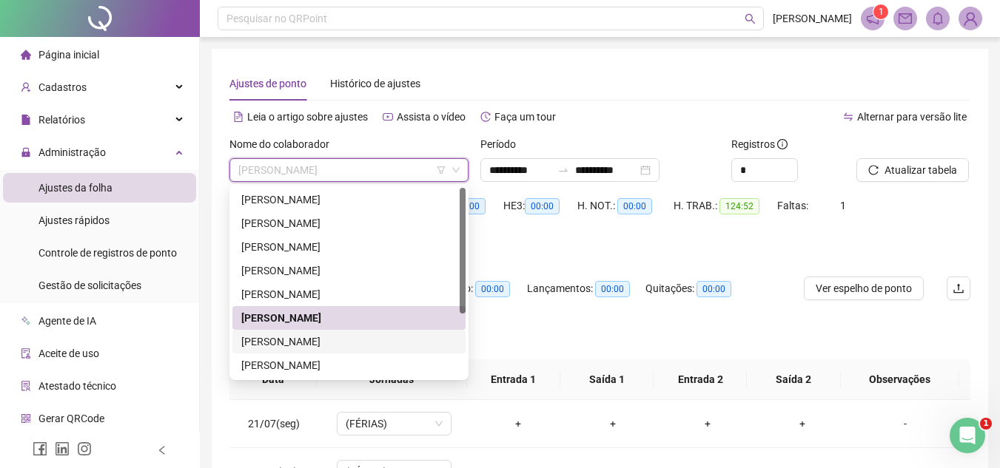
click at [346, 336] on div "LOYS LENY DOS SANTOS" at bounding box center [348, 342] width 215 height 16
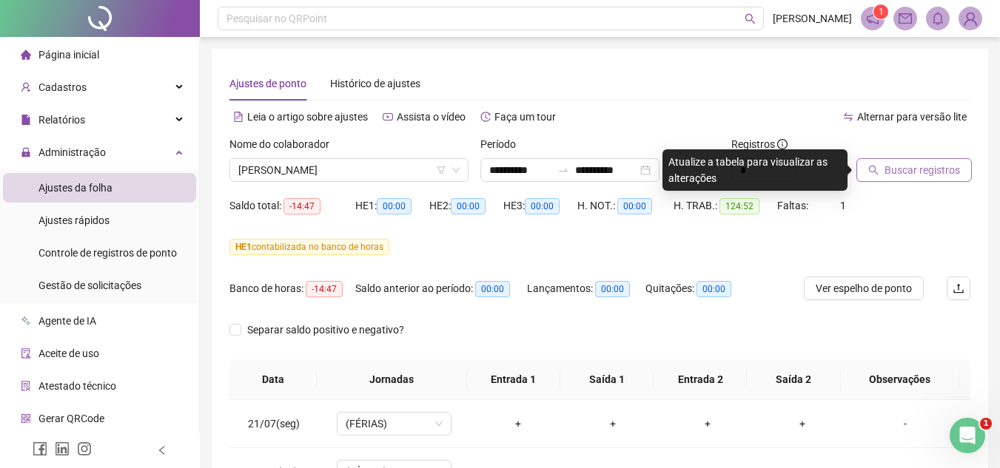
click at [954, 163] on span "Buscar registros" at bounding box center [921, 170] width 75 height 16
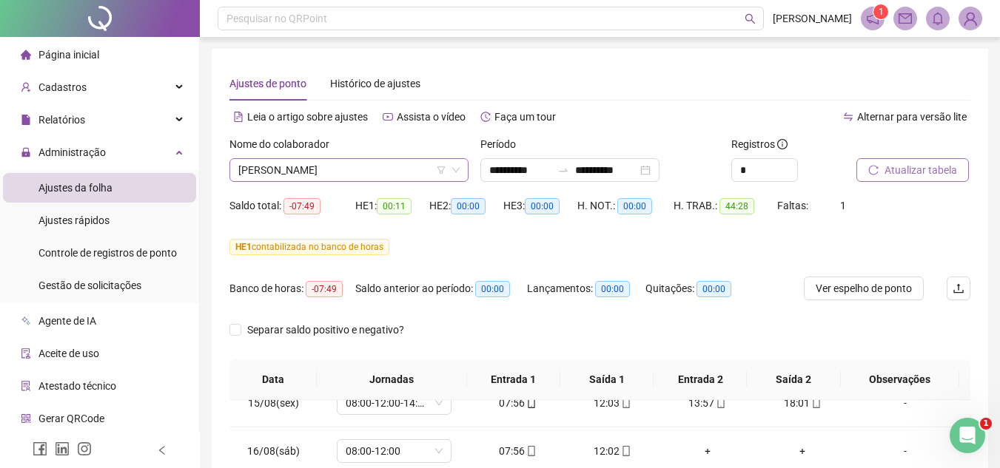
click at [370, 174] on span "LOYS LENY DOS SANTOS" at bounding box center [348, 170] width 221 height 22
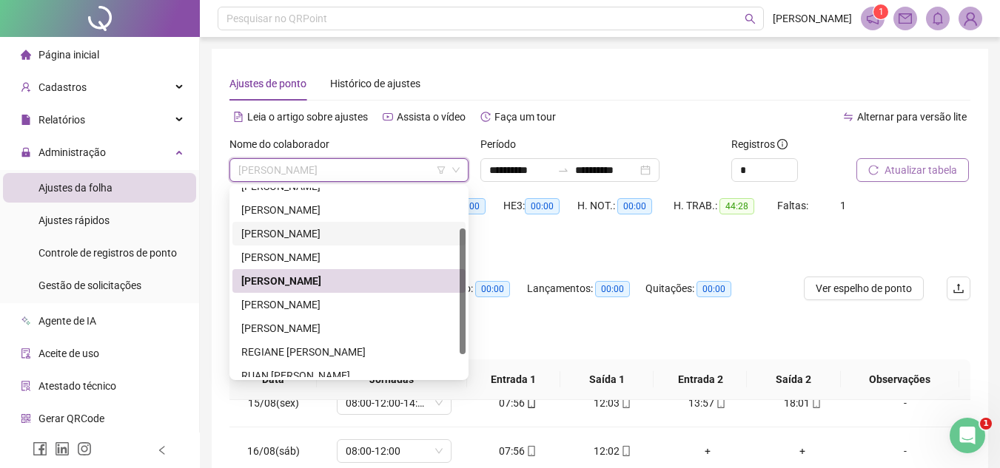
drag, startPoint x: 462, startPoint y: 289, endPoint x: 459, endPoint y: 331, distance: 42.3
click at [459, 330] on div at bounding box center [462, 292] width 6 height 126
click at [319, 326] on div "MAICON VIEIRA MUNIZ" at bounding box center [348, 327] width 215 height 16
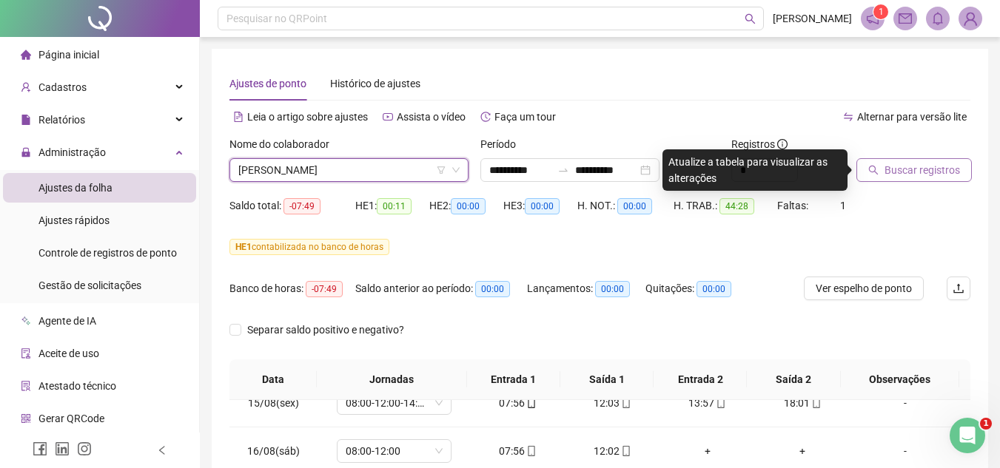
click at [912, 173] on span "Buscar registros" at bounding box center [921, 170] width 75 height 16
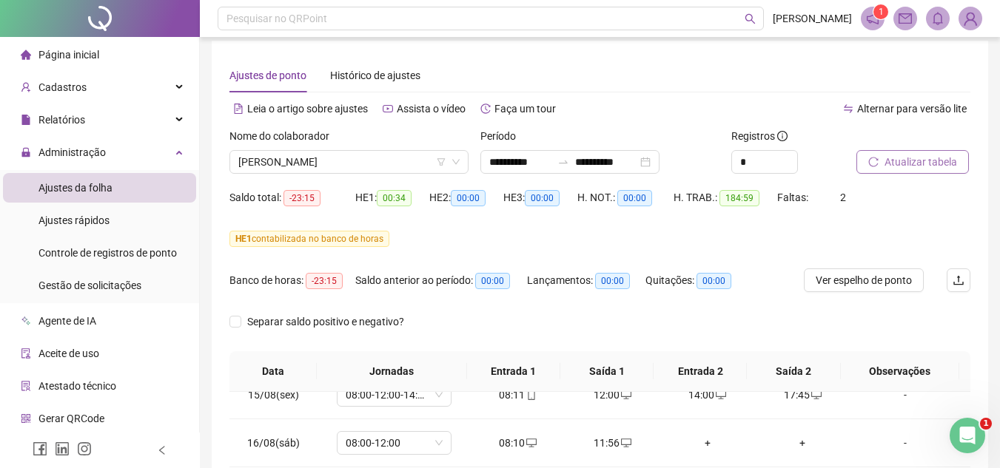
scroll to position [0, 0]
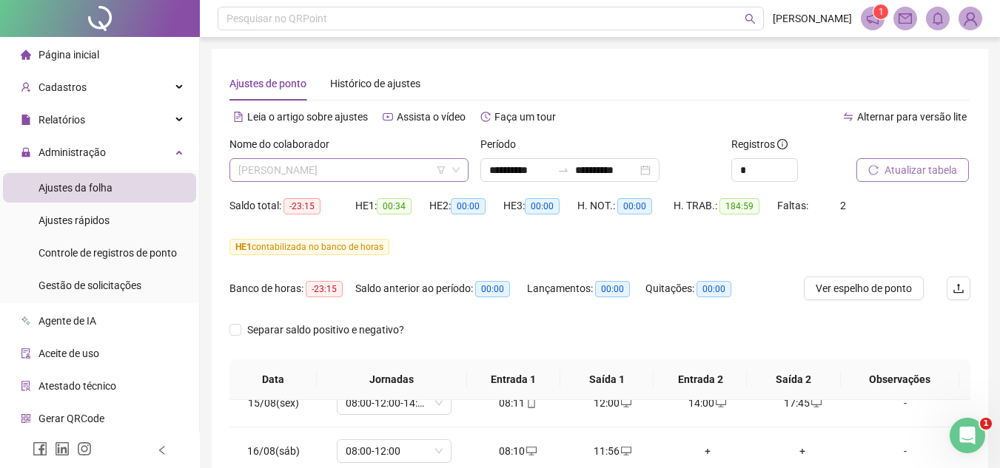
click at [363, 165] on span "MAICON VIEIRA MUNIZ" at bounding box center [348, 170] width 221 height 22
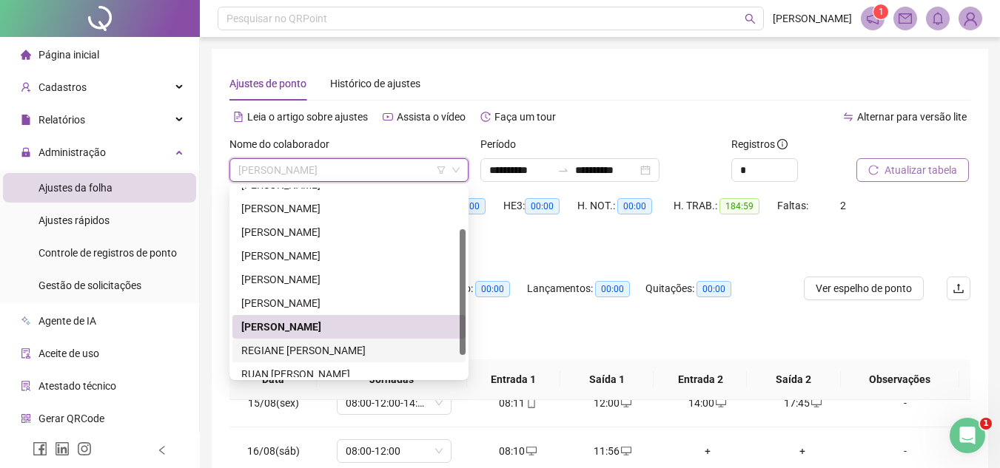
click at [374, 351] on div "REGIANE FRANCO DOS SANTOS" at bounding box center [348, 351] width 215 height 16
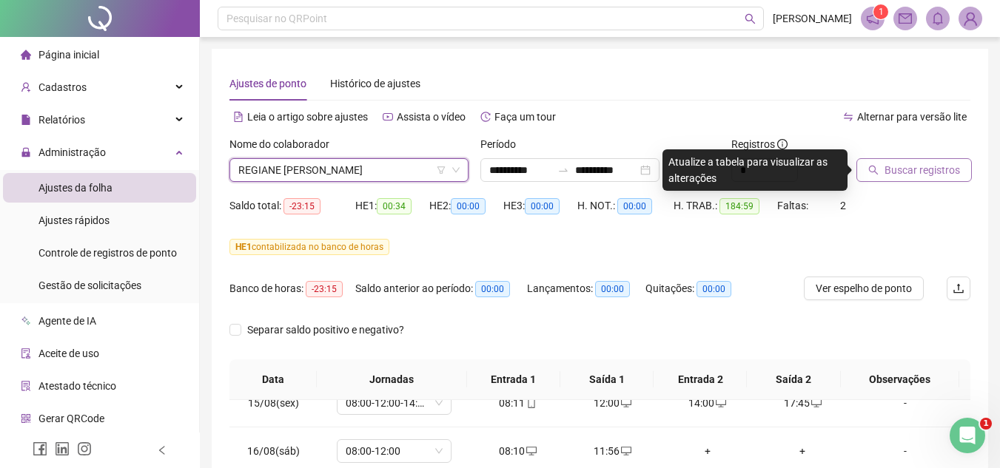
click at [894, 169] on span "Buscar registros" at bounding box center [921, 170] width 75 height 16
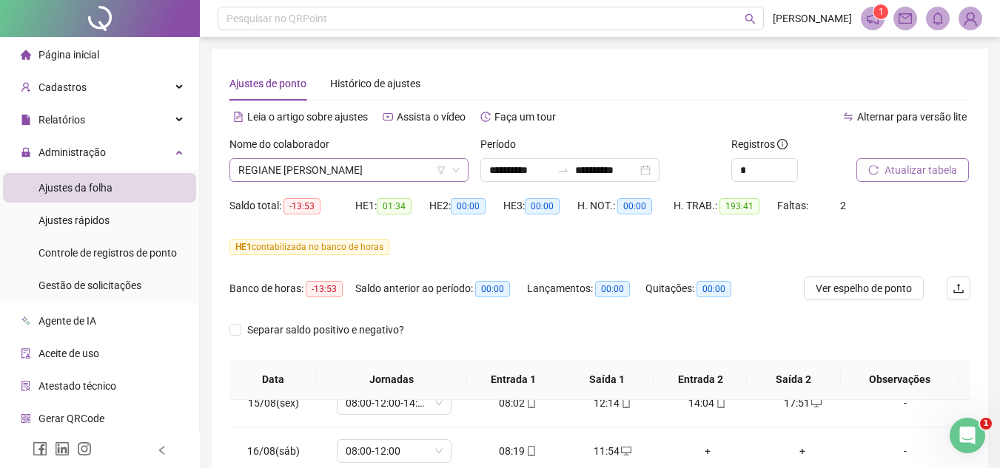
click at [400, 167] on span "REGIANE FRANCO DOS SANTOS" at bounding box center [348, 170] width 221 height 22
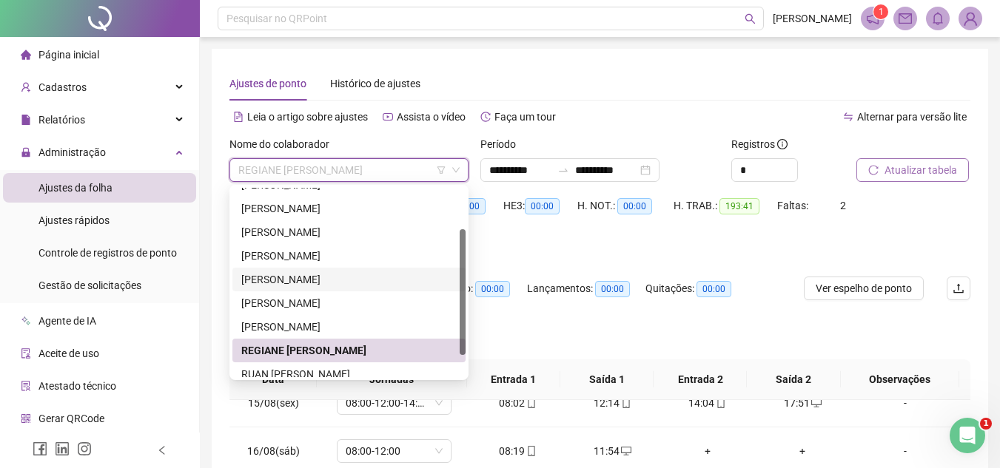
scroll to position [95, 0]
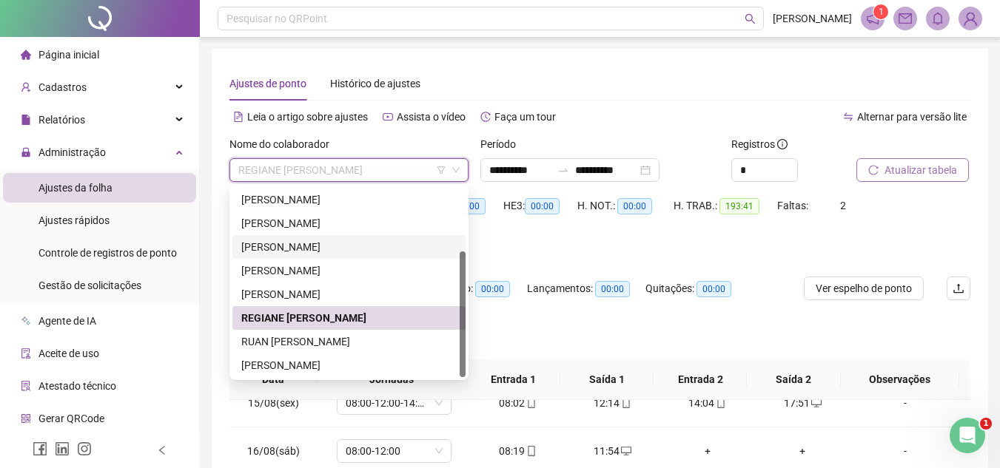
click at [462, 323] on div at bounding box center [462, 315] width 6 height 126
click at [353, 343] on div "RUAN CARLOS DA SILVA SANTOS" at bounding box center [348, 342] width 215 height 16
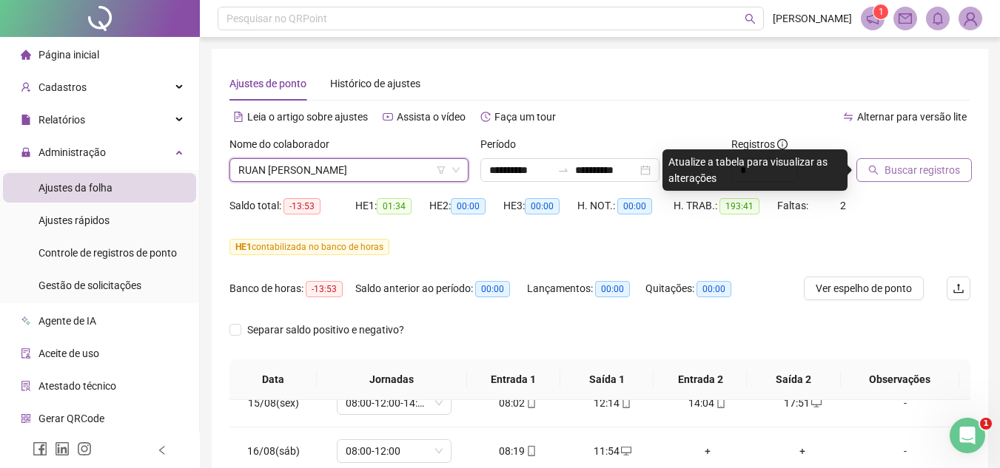
click at [937, 168] on span "Buscar registros" at bounding box center [921, 170] width 75 height 16
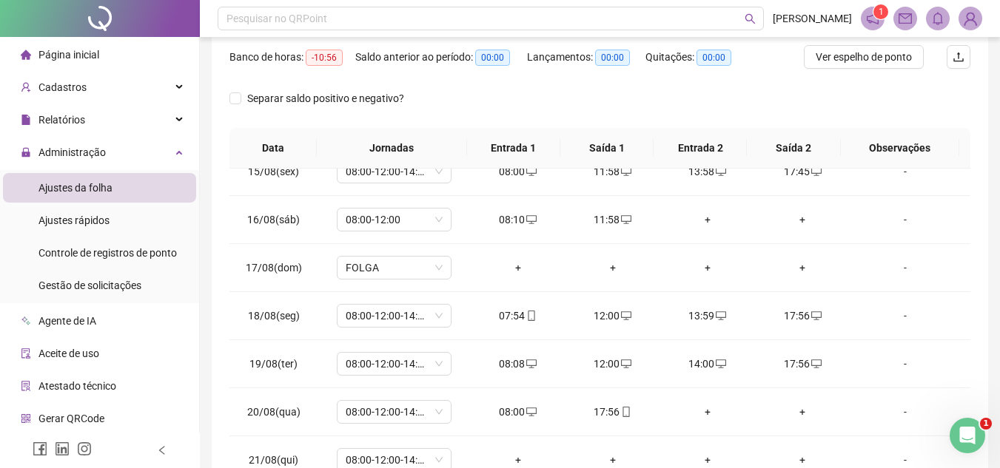
scroll to position [329, 0]
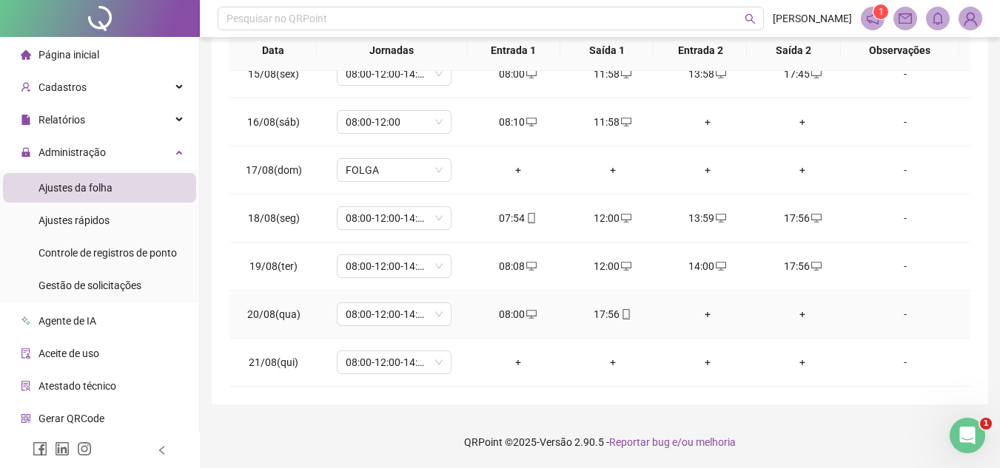
click at [701, 313] on div "+" at bounding box center [707, 314] width 71 height 16
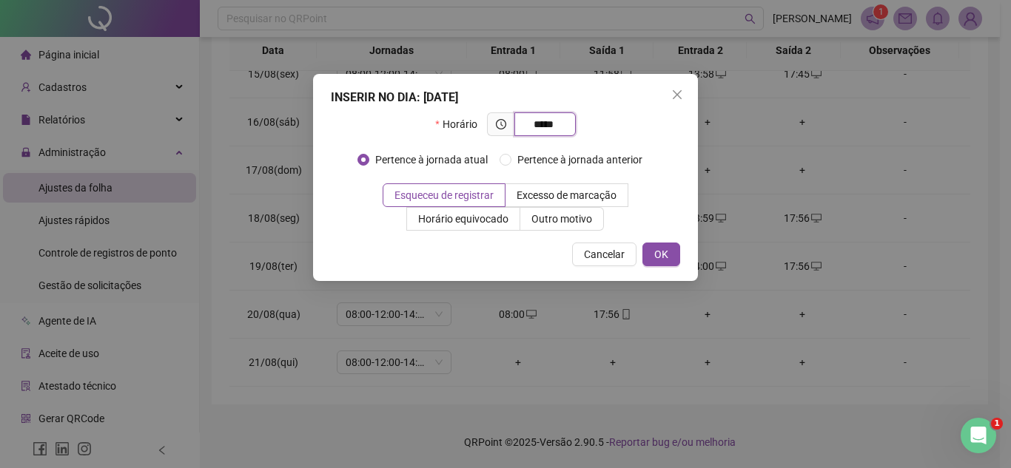
type input "*****"
click at [661, 247] on span "OK" at bounding box center [661, 254] width 14 height 16
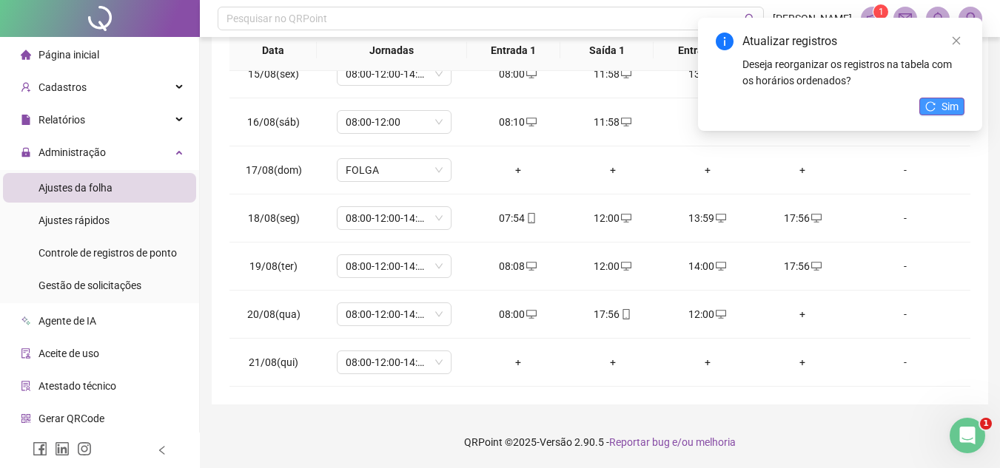
click at [937, 98] on button "Sim" at bounding box center [941, 107] width 45 height 18
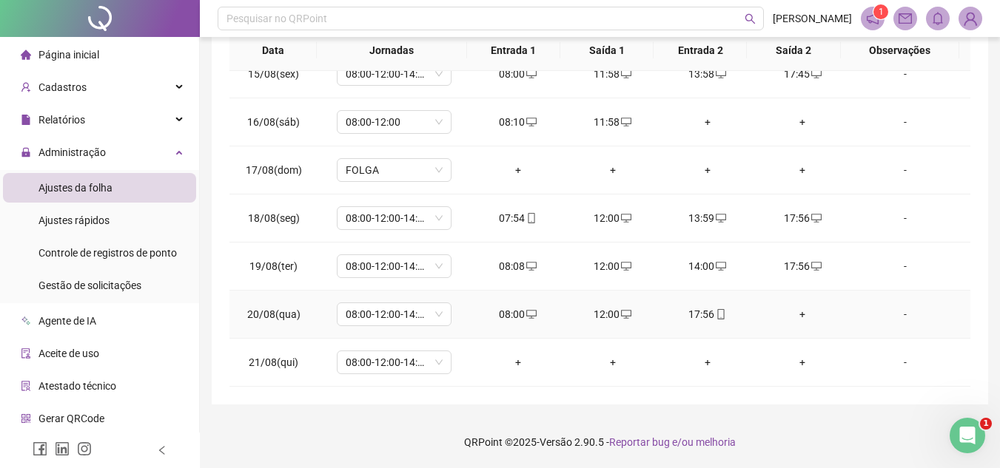
click at [792, 314] on div "+" at bounding box center [801, 314] width 71 height 16
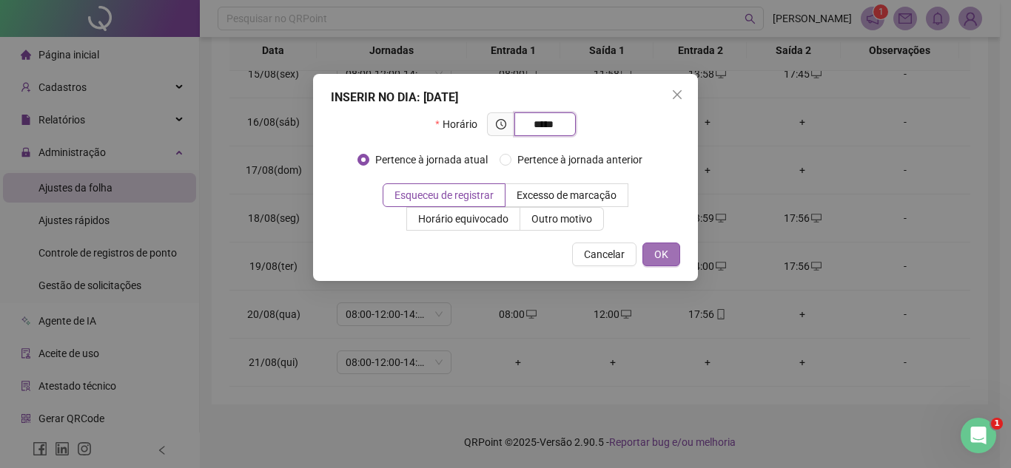
type input "*****"
click at [659, 250] on span "OK" at bounding box center [661, 254] width 14 height 16
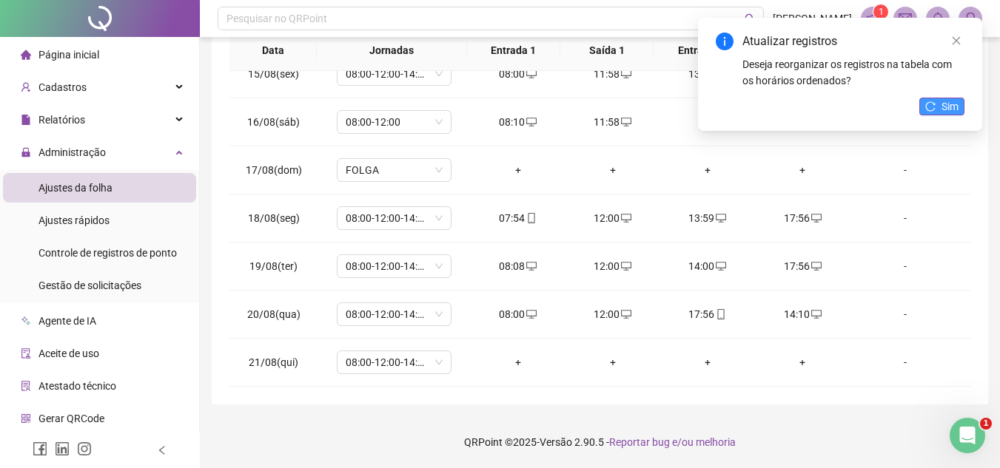
click at [931, 111] on icon "reload" at bounding box center [931, 106] width 10 height 10
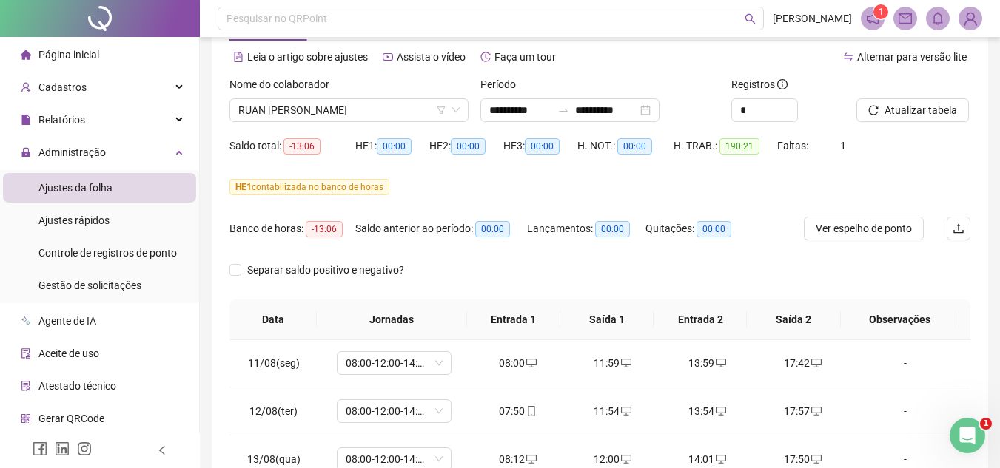
scroll to position [46, 0]
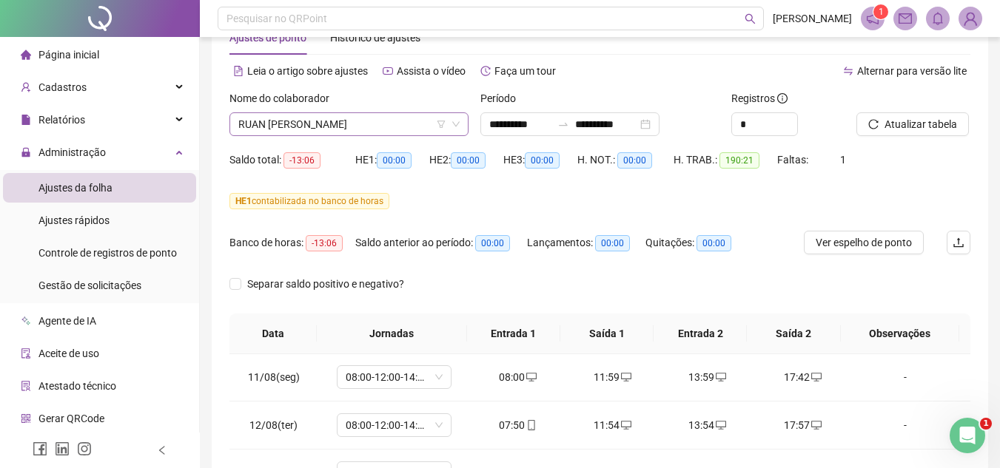
click at [412, 124] on span "RUAN CARLOS DA SILVA SANTOS" at bounding box center [348, 124] width 221 height 22
click at [951, 122] on span "Atualizar tabela" at bounding box center [920, 124] width 73 height 16
click at [412, 124] on span "RUAN CARLOS DA SILVA SANTOS" at bounding box center [348, 124] width 221 height 22
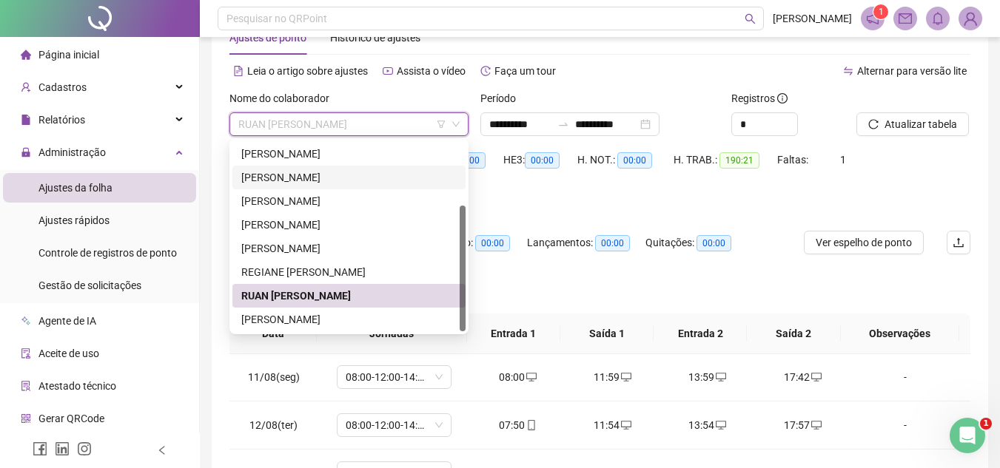
click at [357, 182] on div "JONATHAN SANTOS LIMA MENDES" at bounding box center [348, 177] width 215 height 16
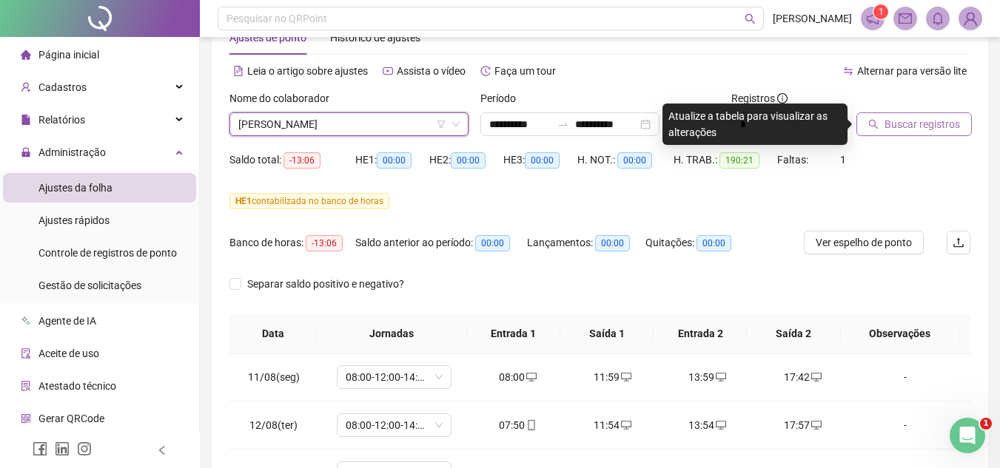
click at [906, 124] on span "Buscar registros" at bounding box center [921, 124] width 75 height 16
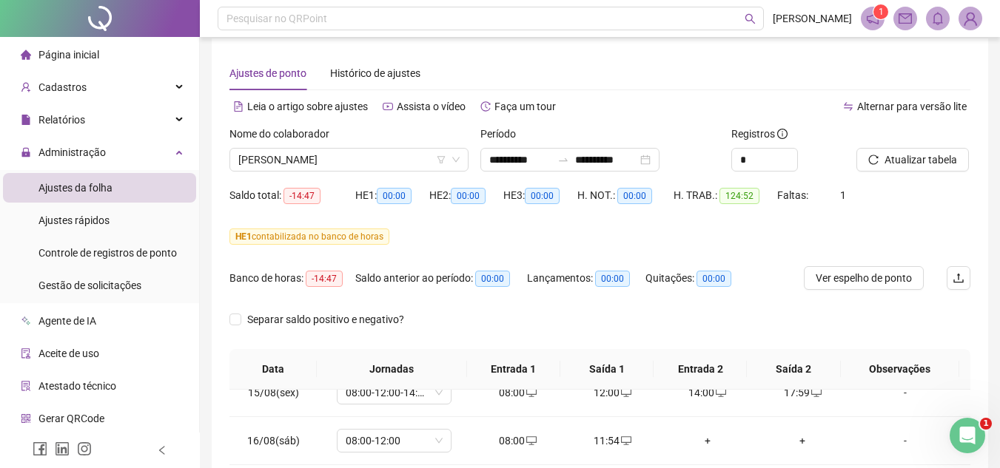
scroll to position [10, 0]
